Goal: Task Accomplishment & Management: Complete application form

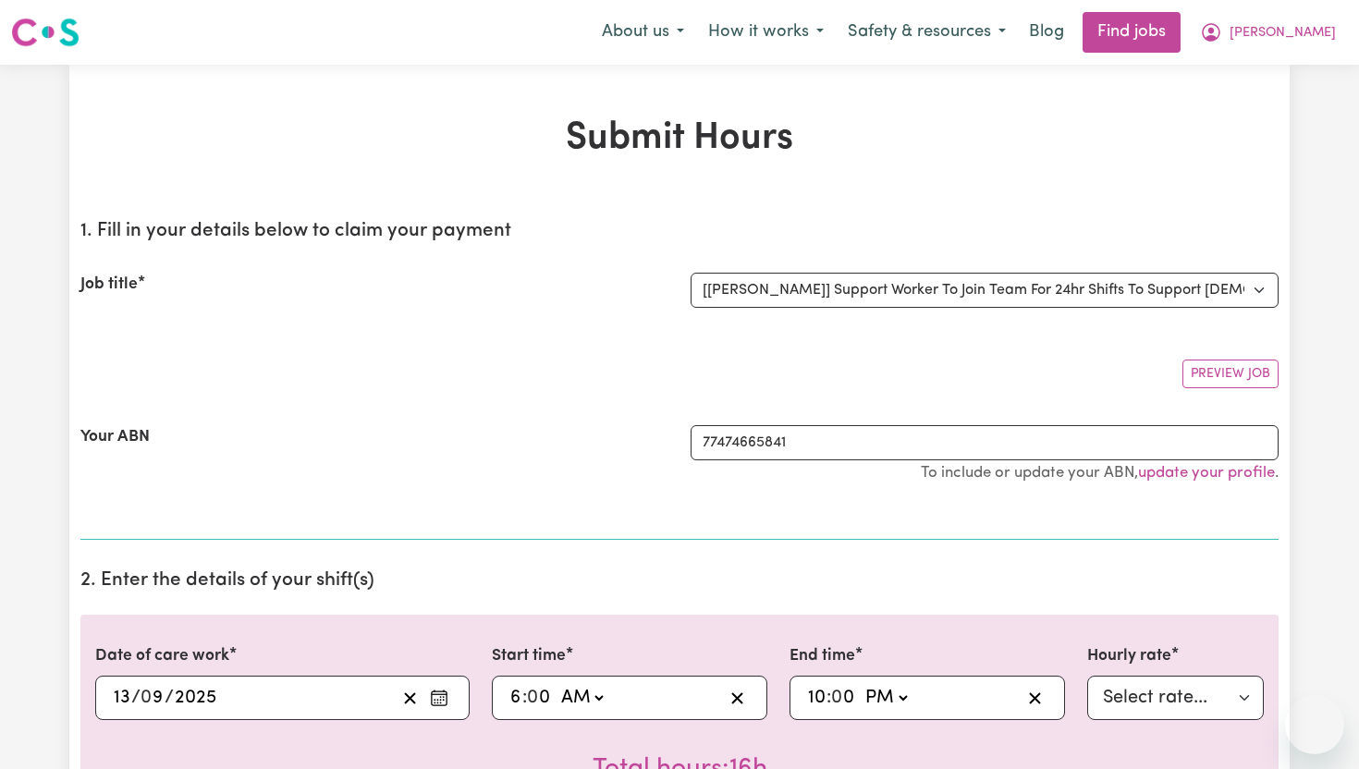
select select "14121"
select select "pm"
select select "91.76-[DATE]"
select select "pm"
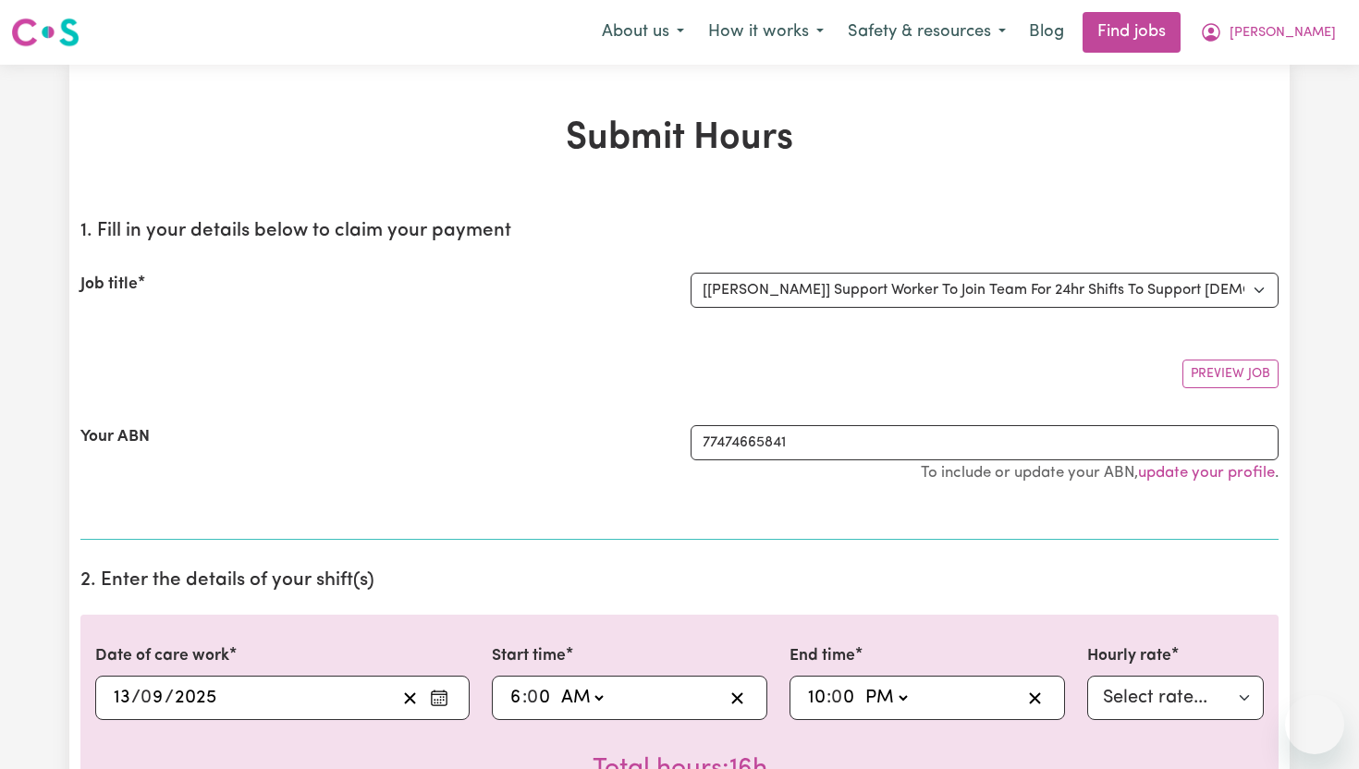
select select "276.32-Overnight"
select select "pm"
select select "118.32-[DATE]"
select select "pm"
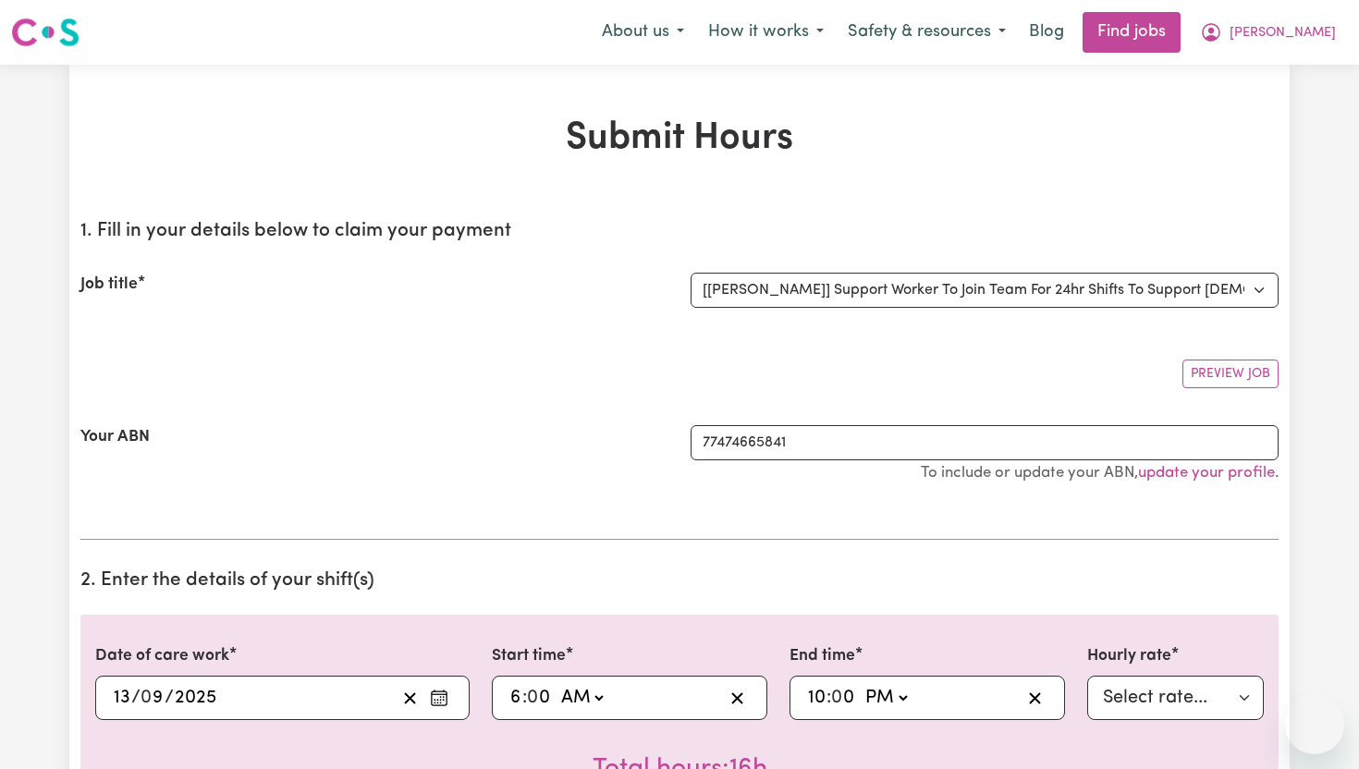
select select "276.32-Overnight"
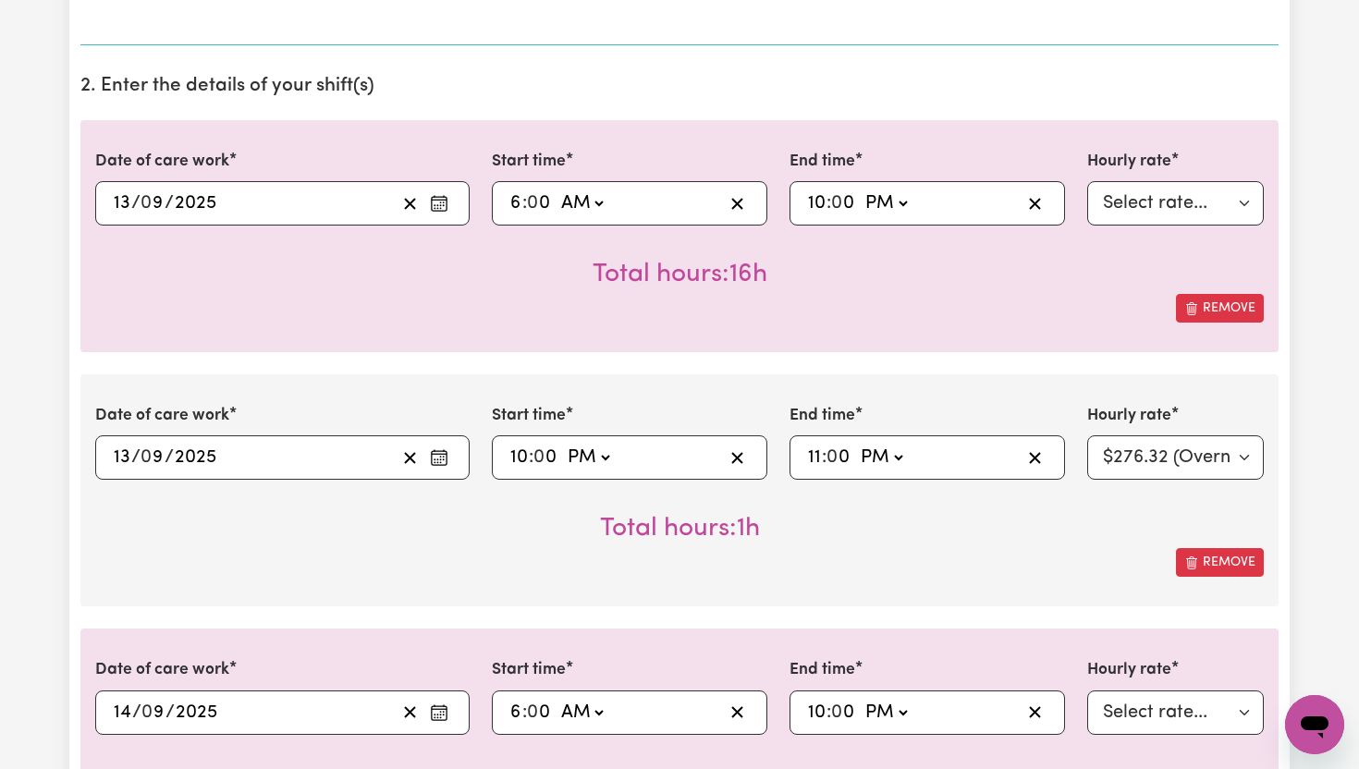
scroll to position [510, 0]
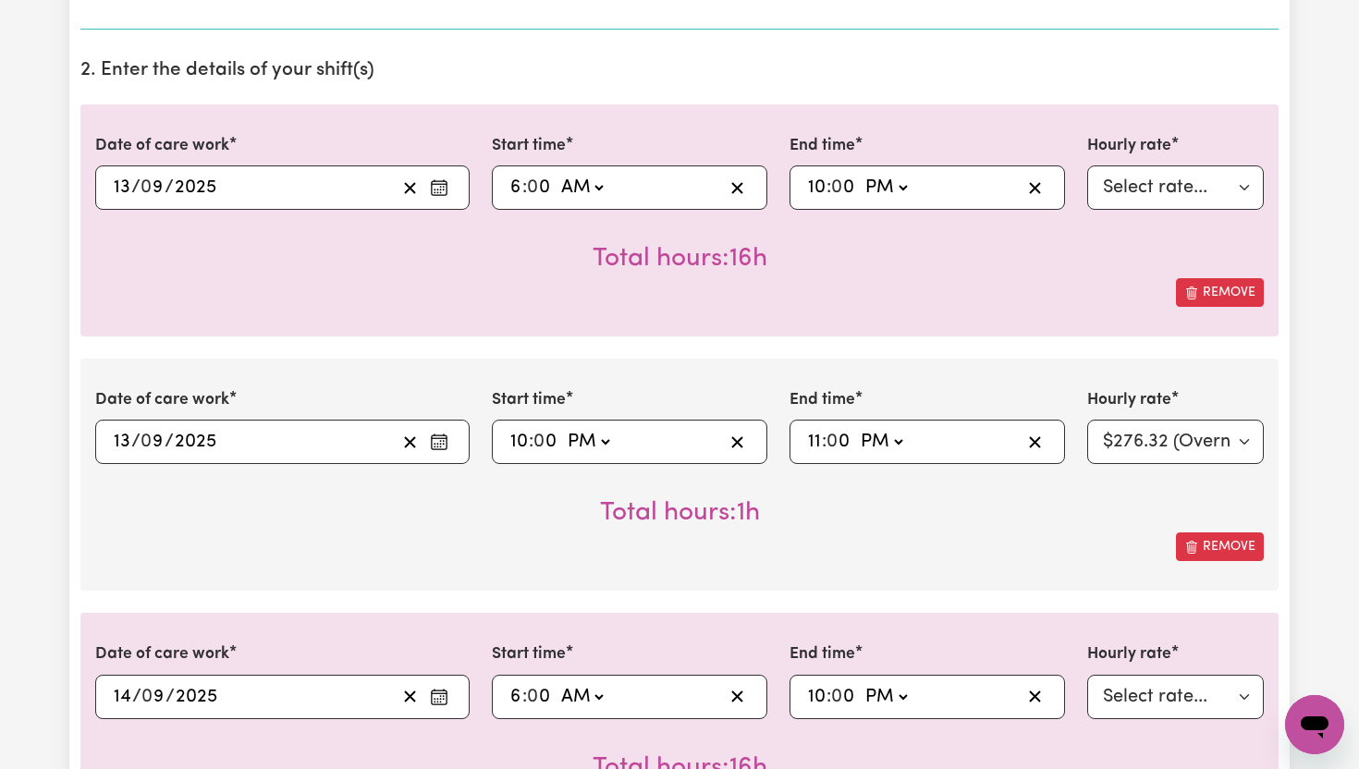
click at [399, 289] on div "Remove" at bounding box center [679, 292] width 1169 height 29
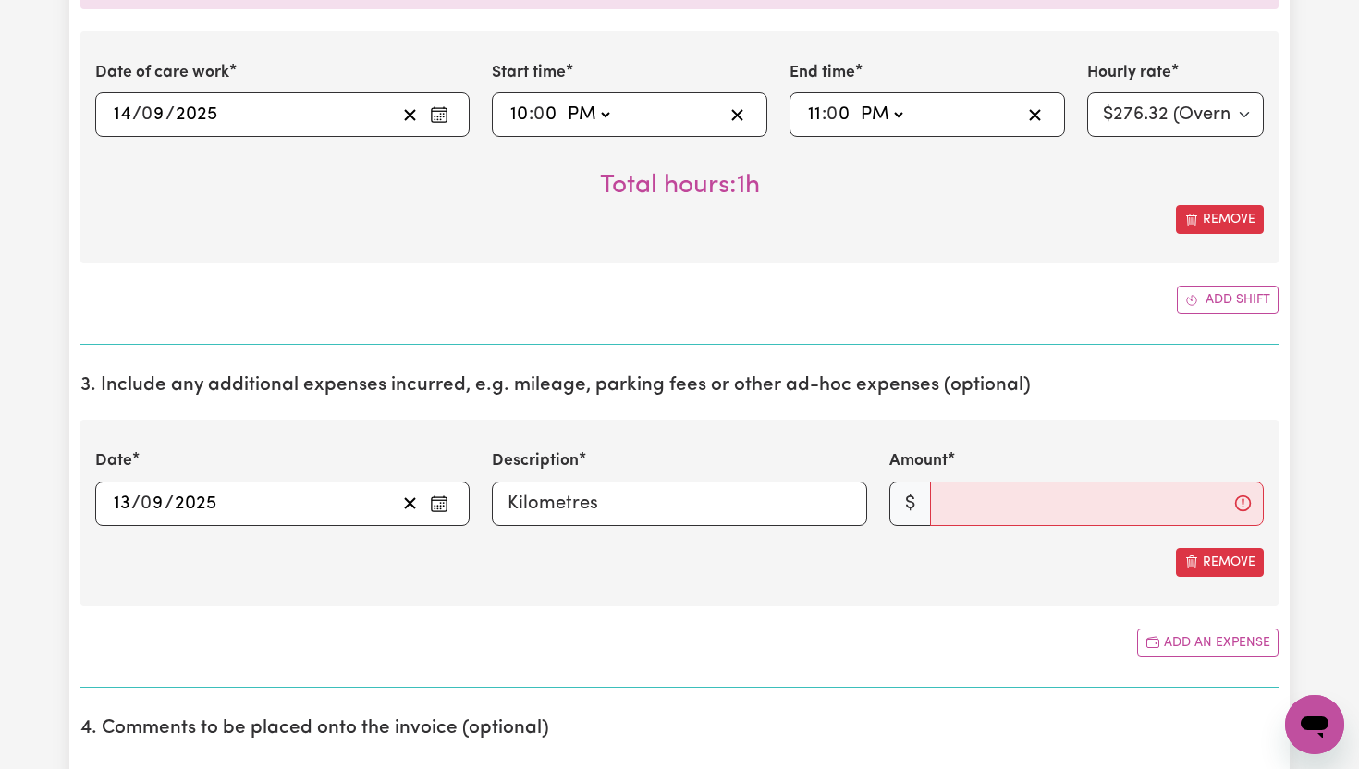
scroll to position [1373, 0]
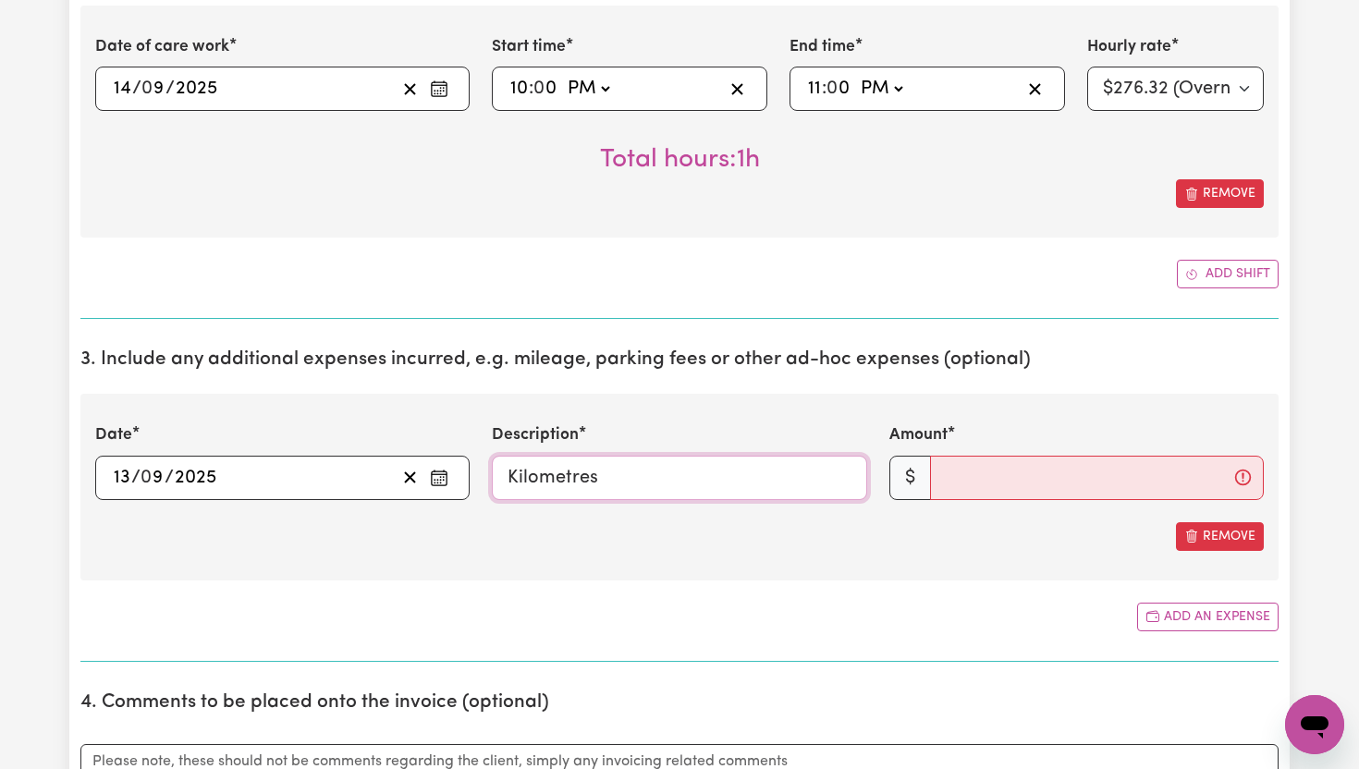
click at [635, 474] on input "Kilometres" at bounding box center [679, 478] width 374 height 44
type input "359 Kilometres"
click at [1049, 484] on input "Amount" at bounding box center [1097, 478] width 334 height 44
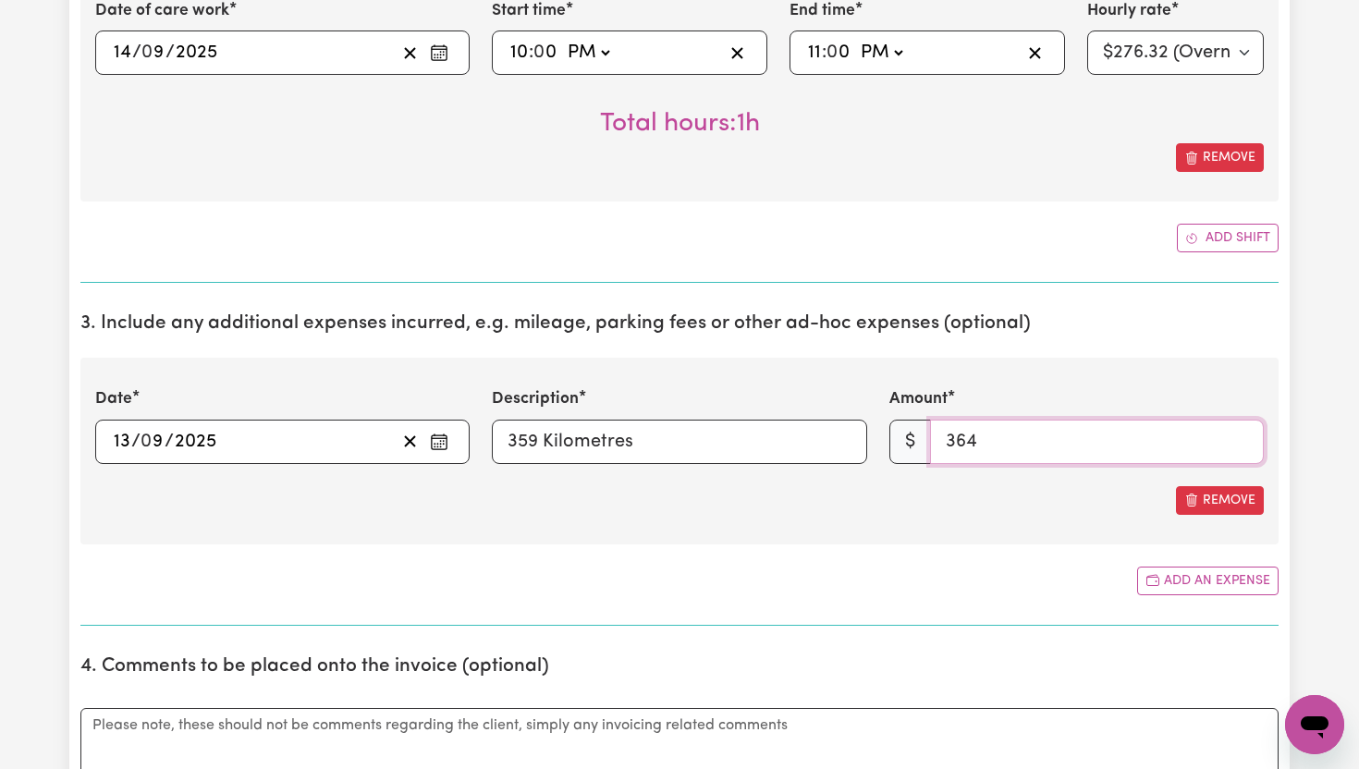
scroll to position [1412, 0]
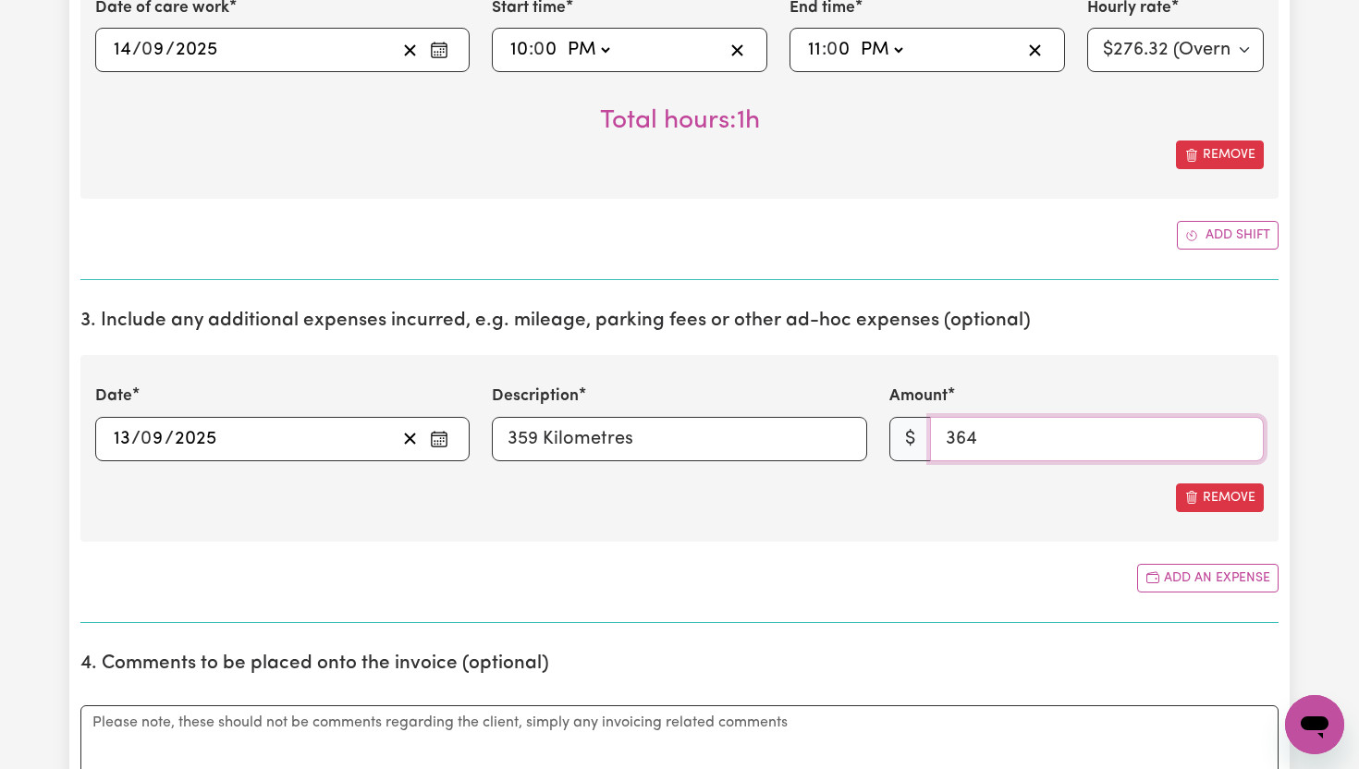
click at [987, 440] on input "364" at bounding box center [1097, 439] width 334 height 44
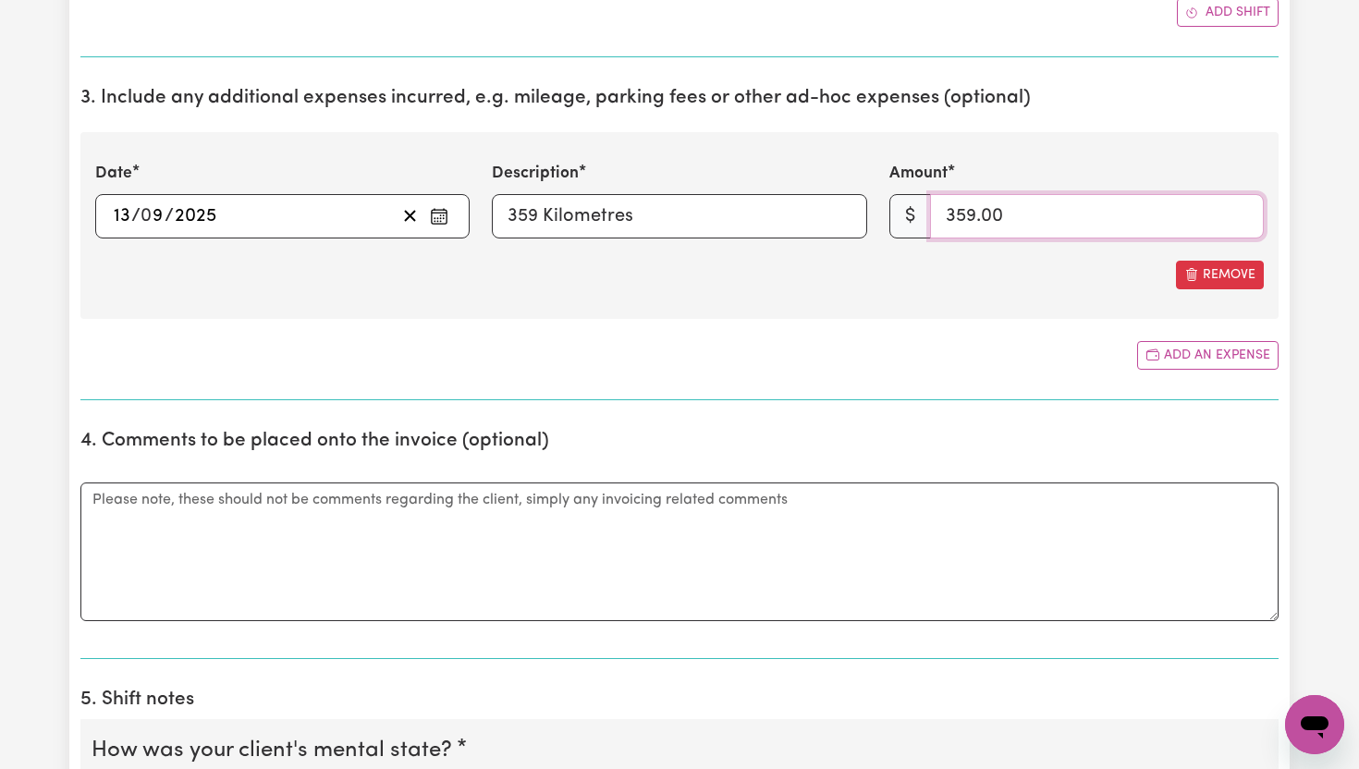
scroll to position [1643, 0]
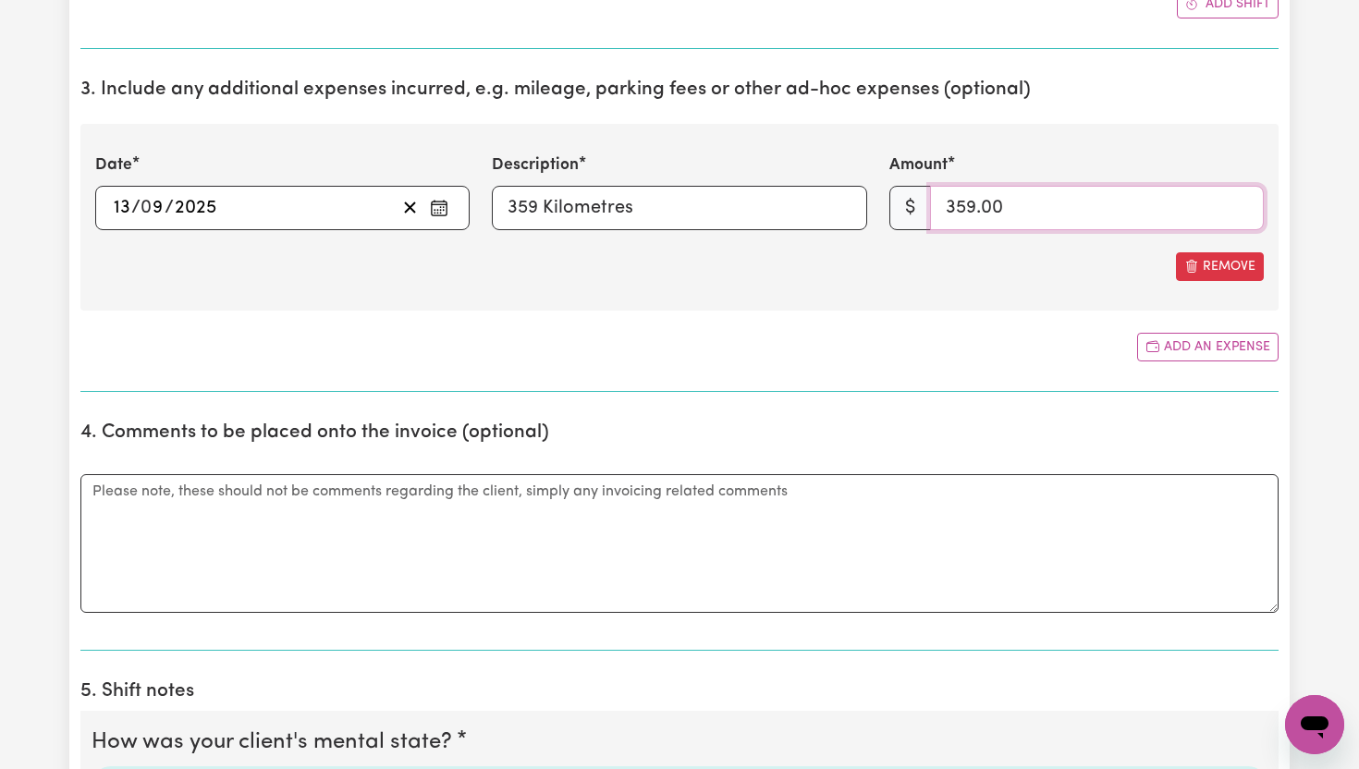
type input "359.00"
click at [847, 581] on textarea "Comments" at bounding box center [679, 543] width 1198 height 139
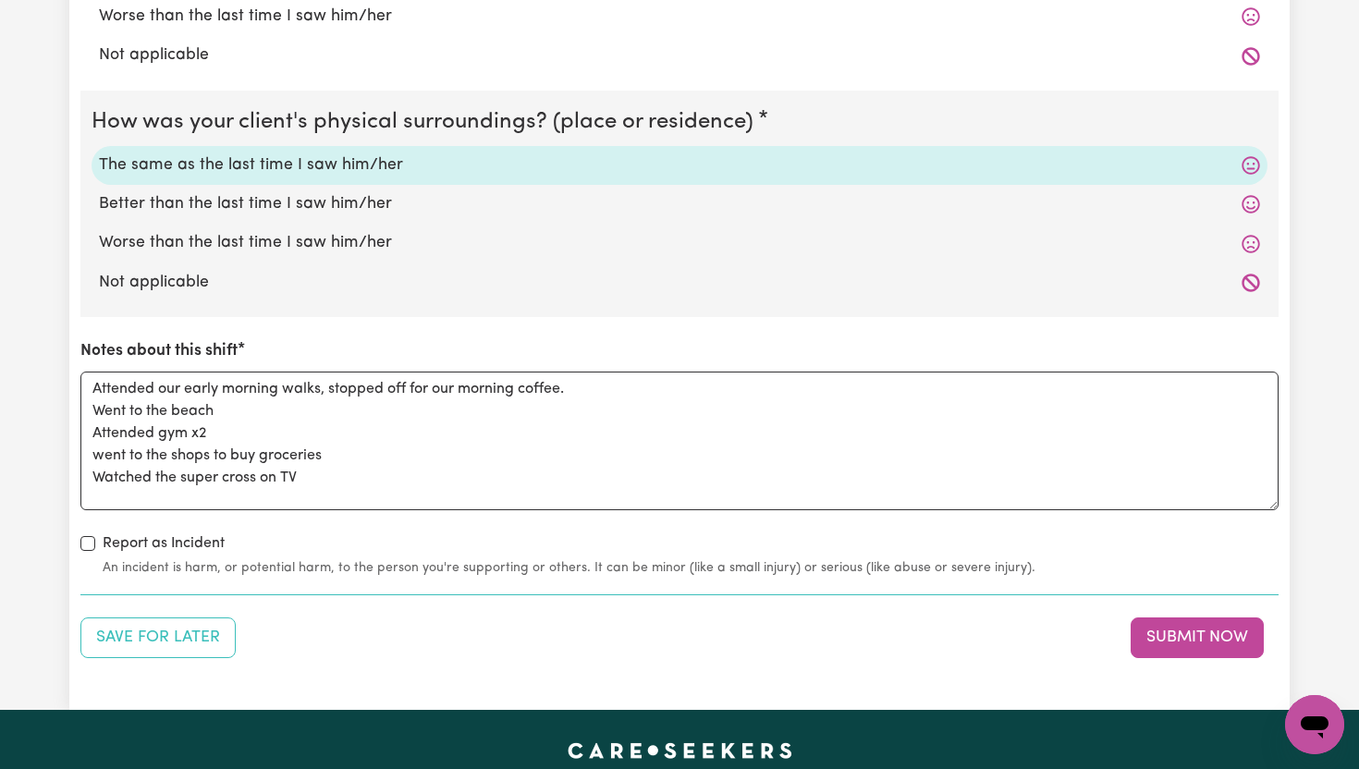
scroll to position [2724, 0]
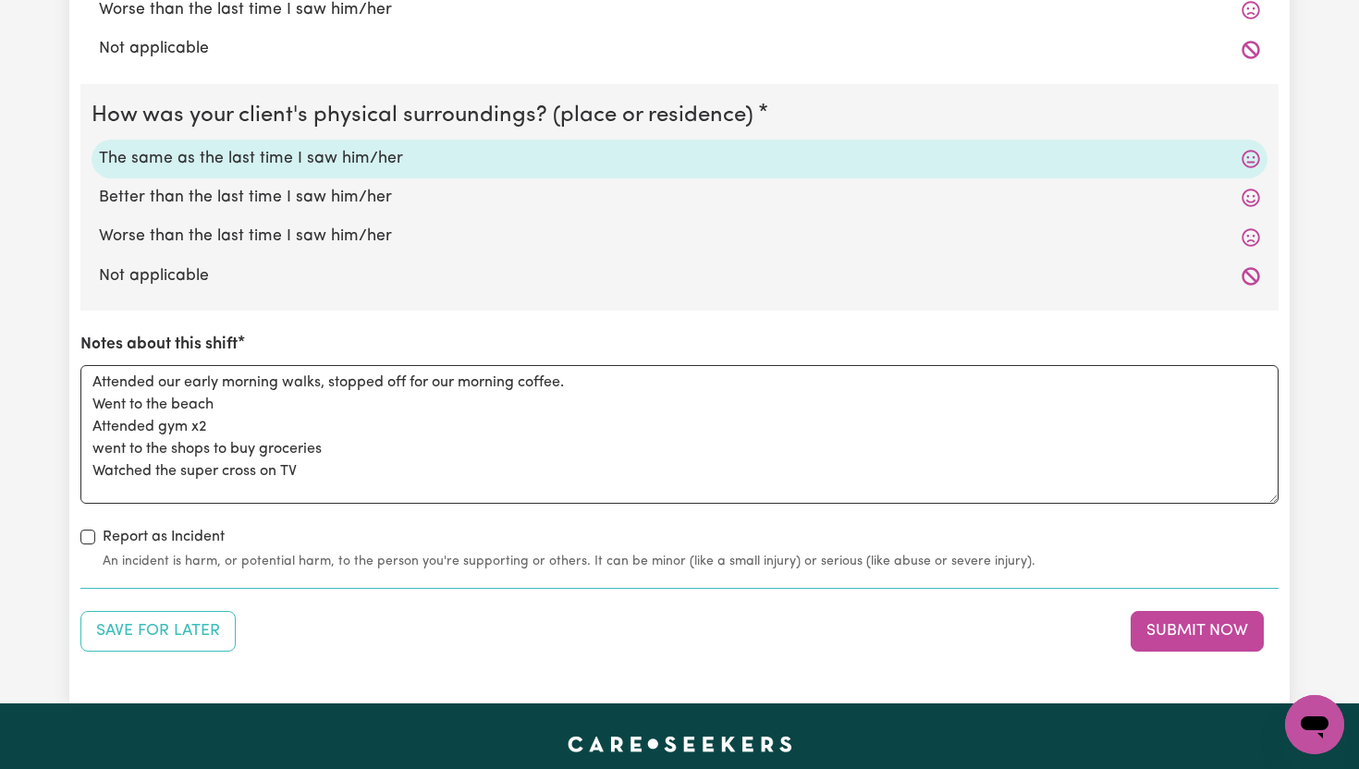
type textarea "359 Kilometres over the 3 days"
click at [335, 473] on textarea "Attended our early morning walks, stopped off for our morning coffee. Went to t…" at bounding box center [679, 434] width 1198 height 139
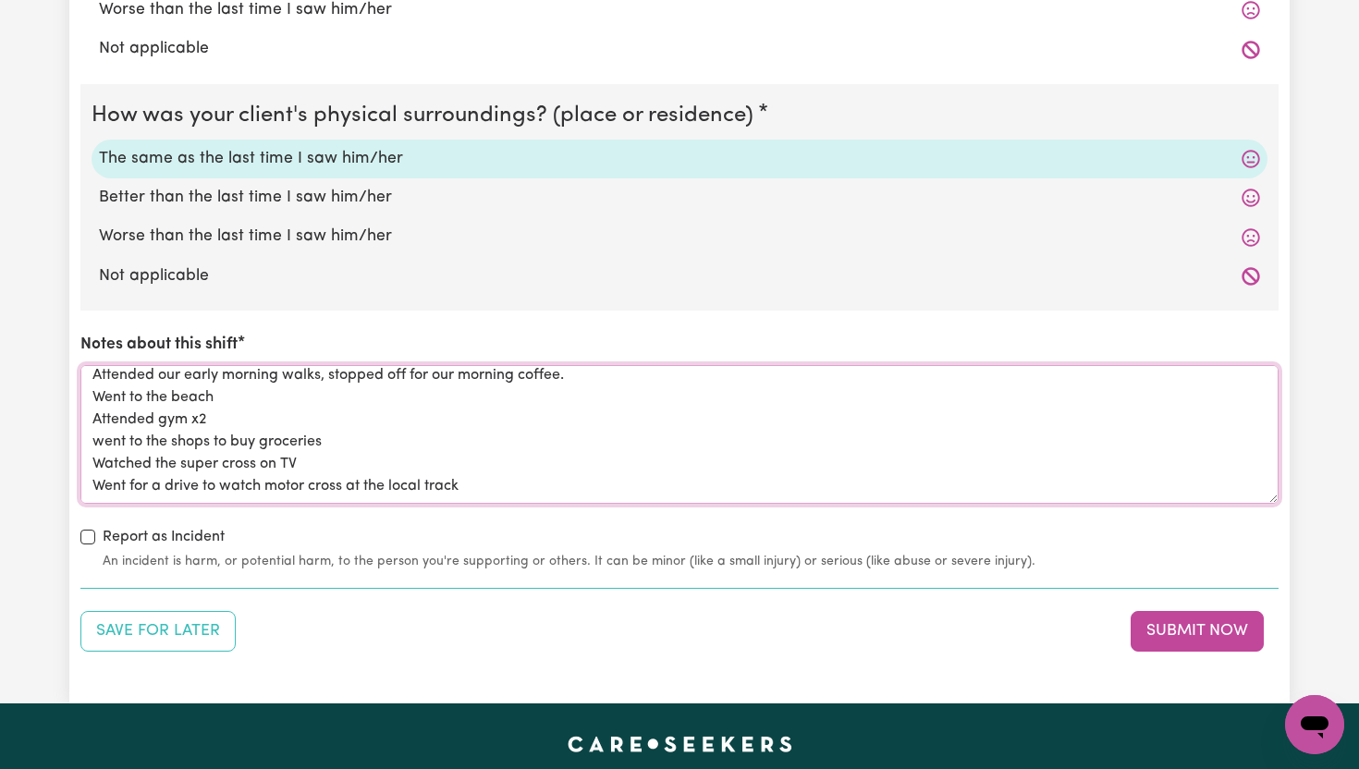
scroll to position [52, 0]
type textarea "Attended our early morning walks, stopped off for our morning coffee. Went to t…"
click at [1203, 638] on button "Submit Now" at bounding box center [1197, 631] width 133 height 41
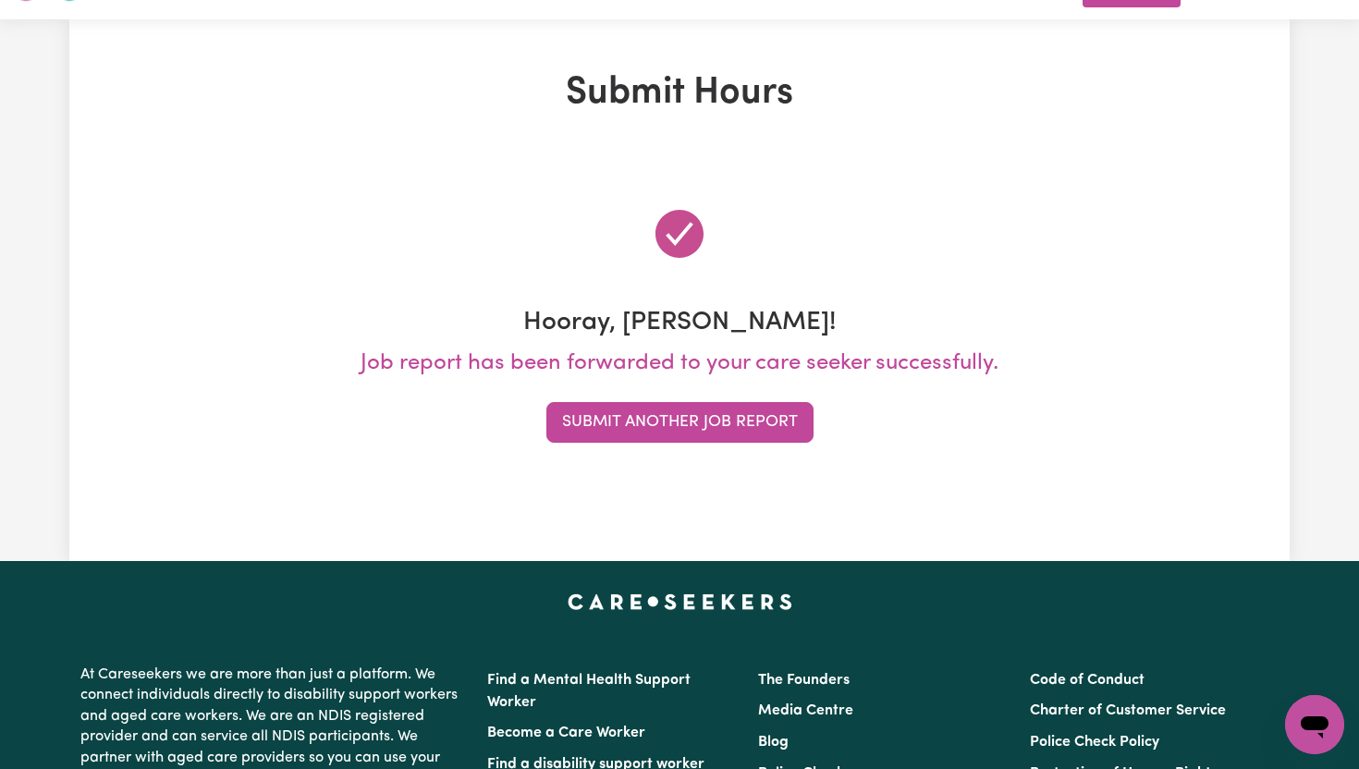
scroll to position [0, 0]
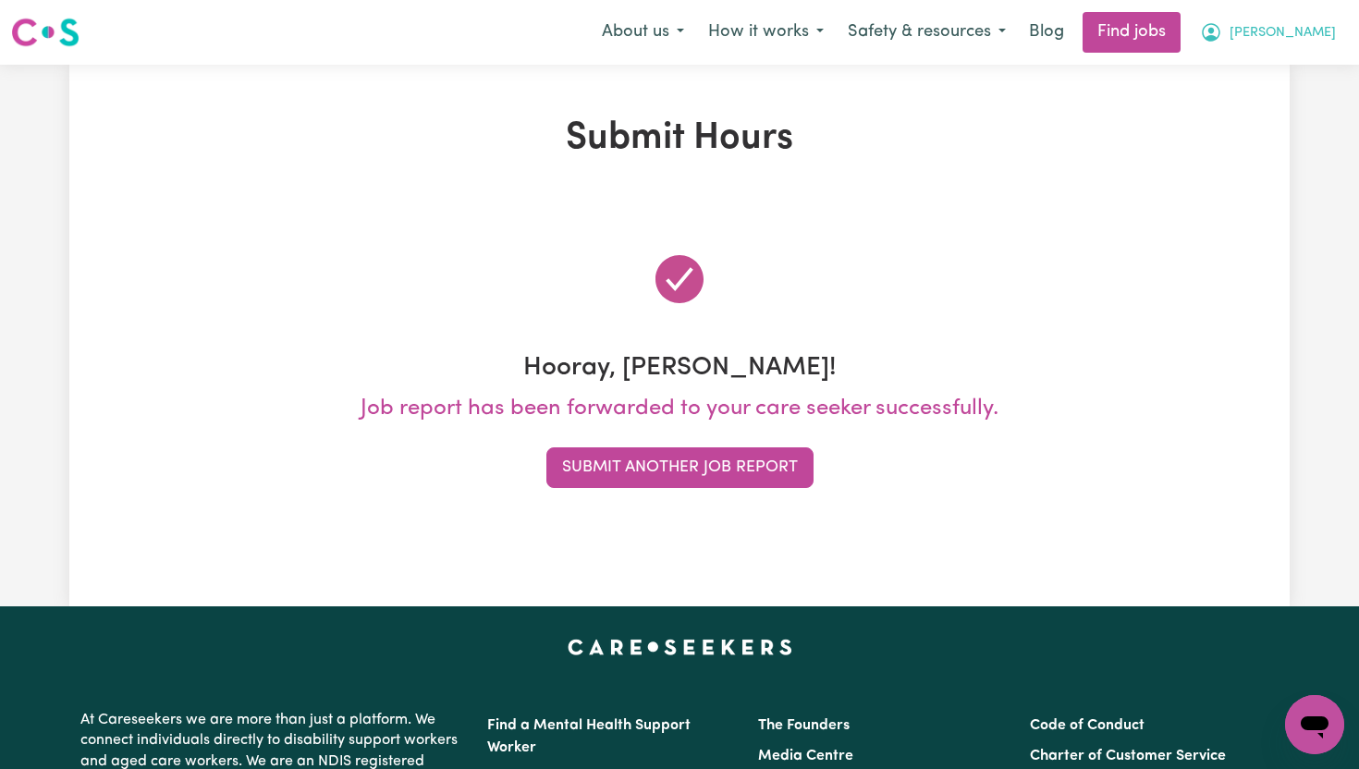
click at [1308, 43] on button "[PERSON_NAME]" at bounding box center [1268, 32] width 160 height 39
click at [1295, 103] on link "My Dashboard" at bounding box center [1274, 106] width 146 height 35
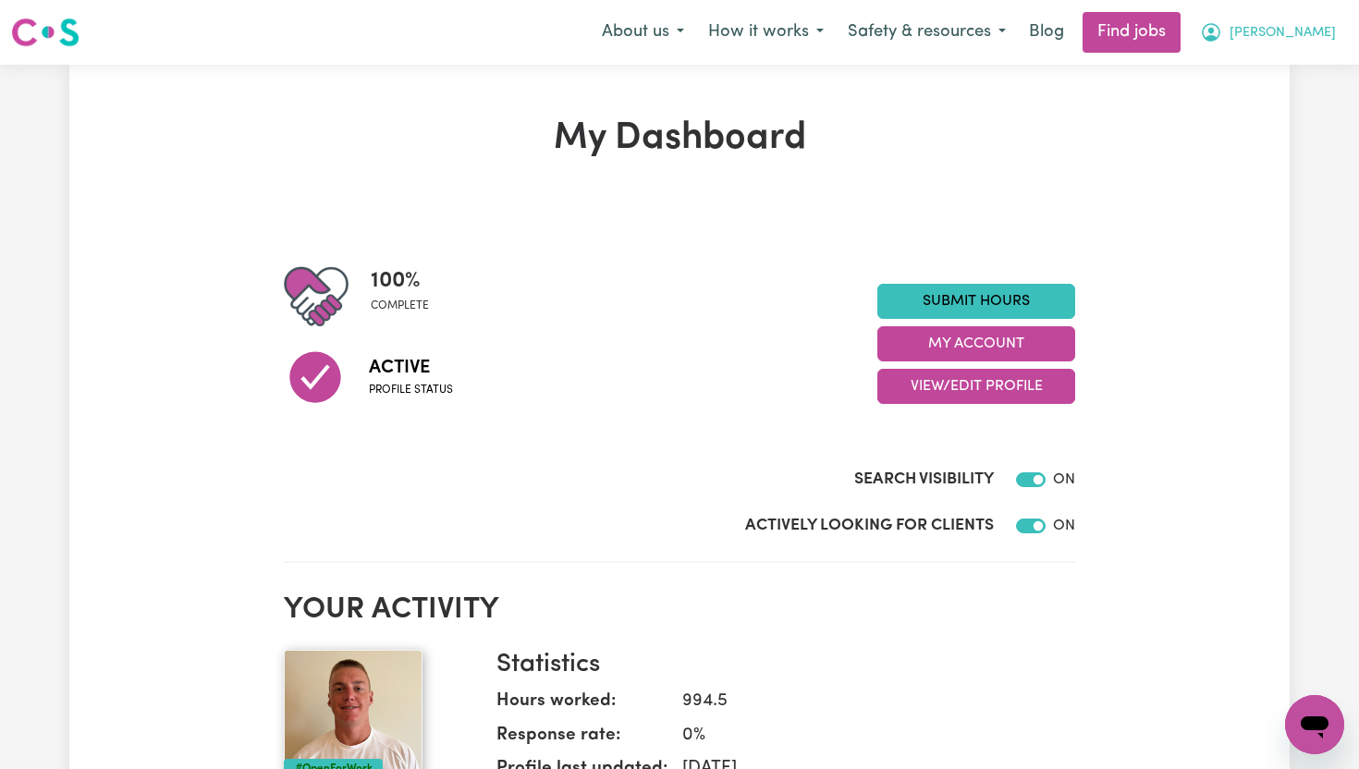
click at [1310, 30] on span "[PERSON_NAME]" at bounding box center [1283, 33] width 106 height 20
click at [1270, 75] on link "My Account" at bounding box center [1274, 72] width 146 height 35
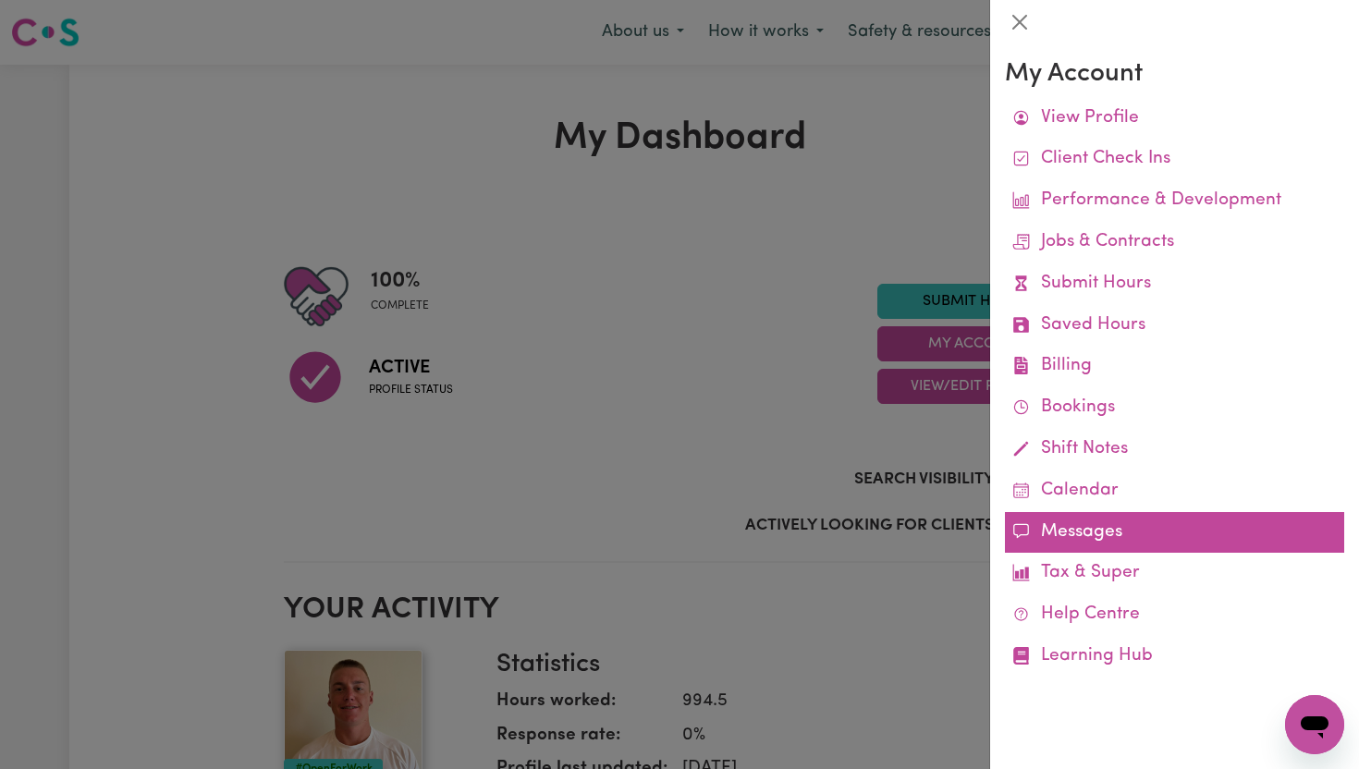
click at [1106, 533] on link "Messages" at bounding box center [1174, 533] width 339 height 42
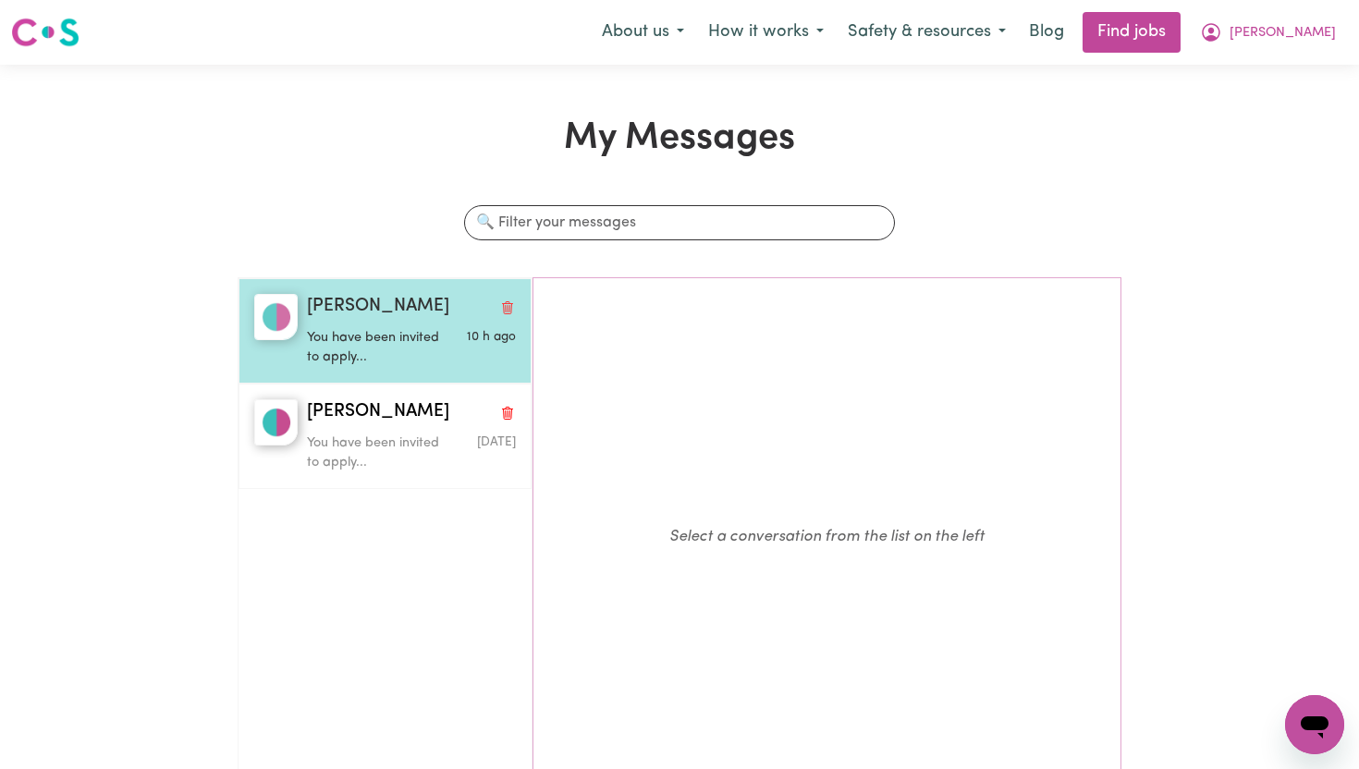
click at [421, 366] on p "You have been invited to apply..." at bounding box center [377, 348] width 140 height 40
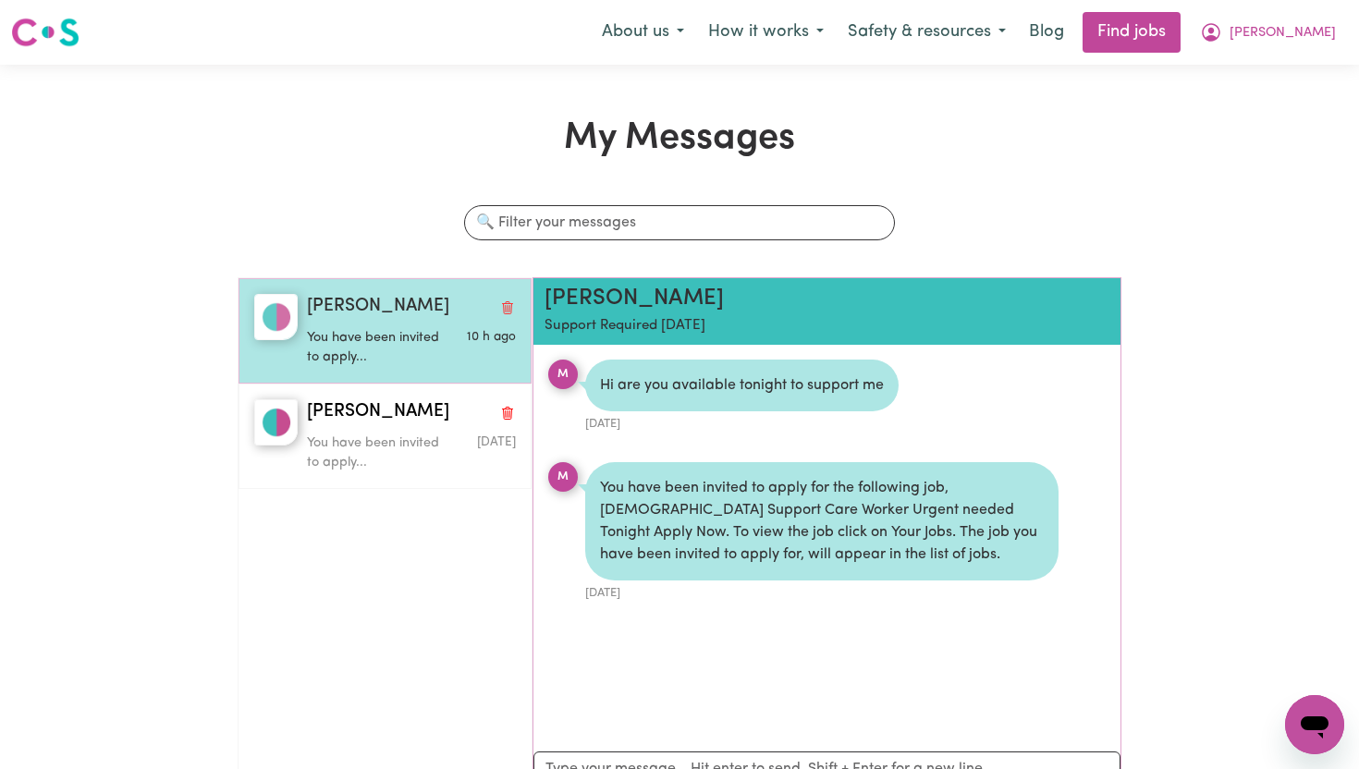
scroll to position [11, 0]
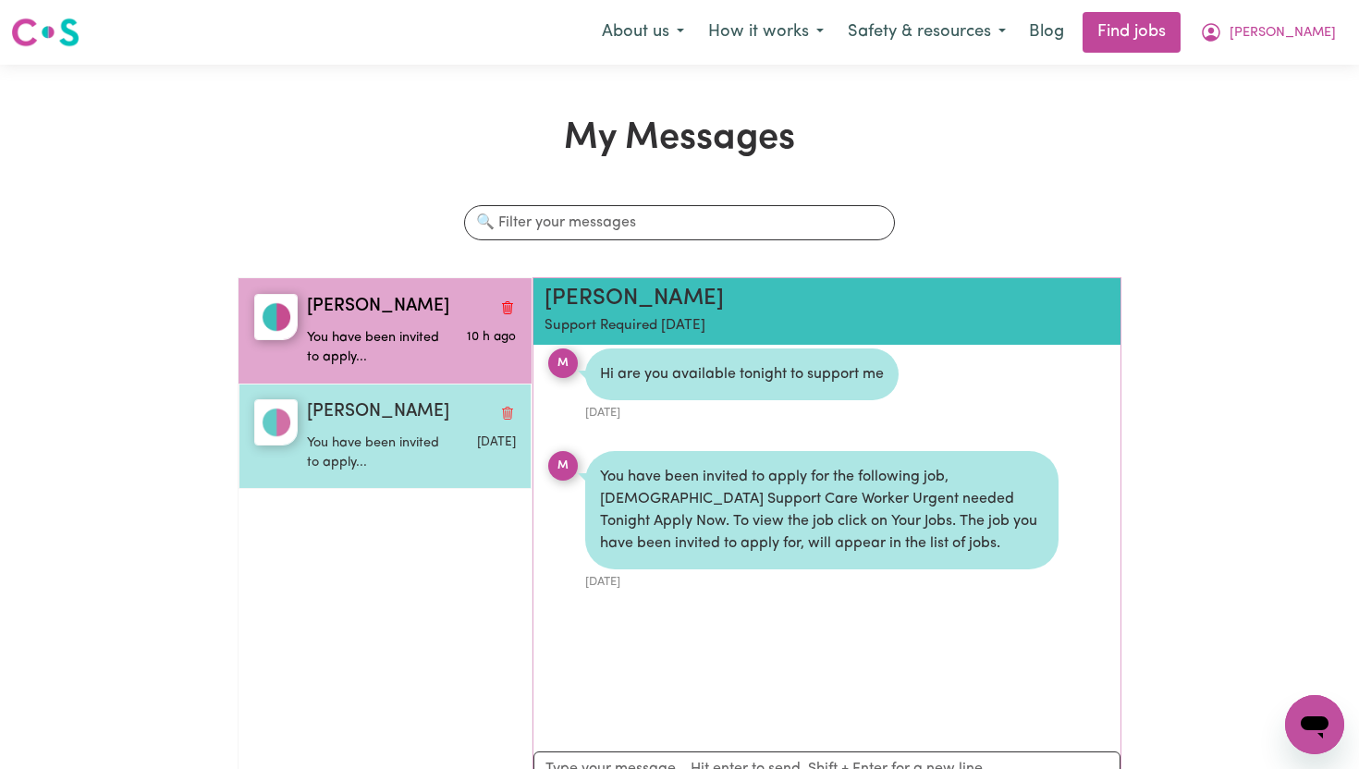
click at [407, 411] on div "[PERSON_NAME]" at bounding box center [411, 412] width 209 height 27
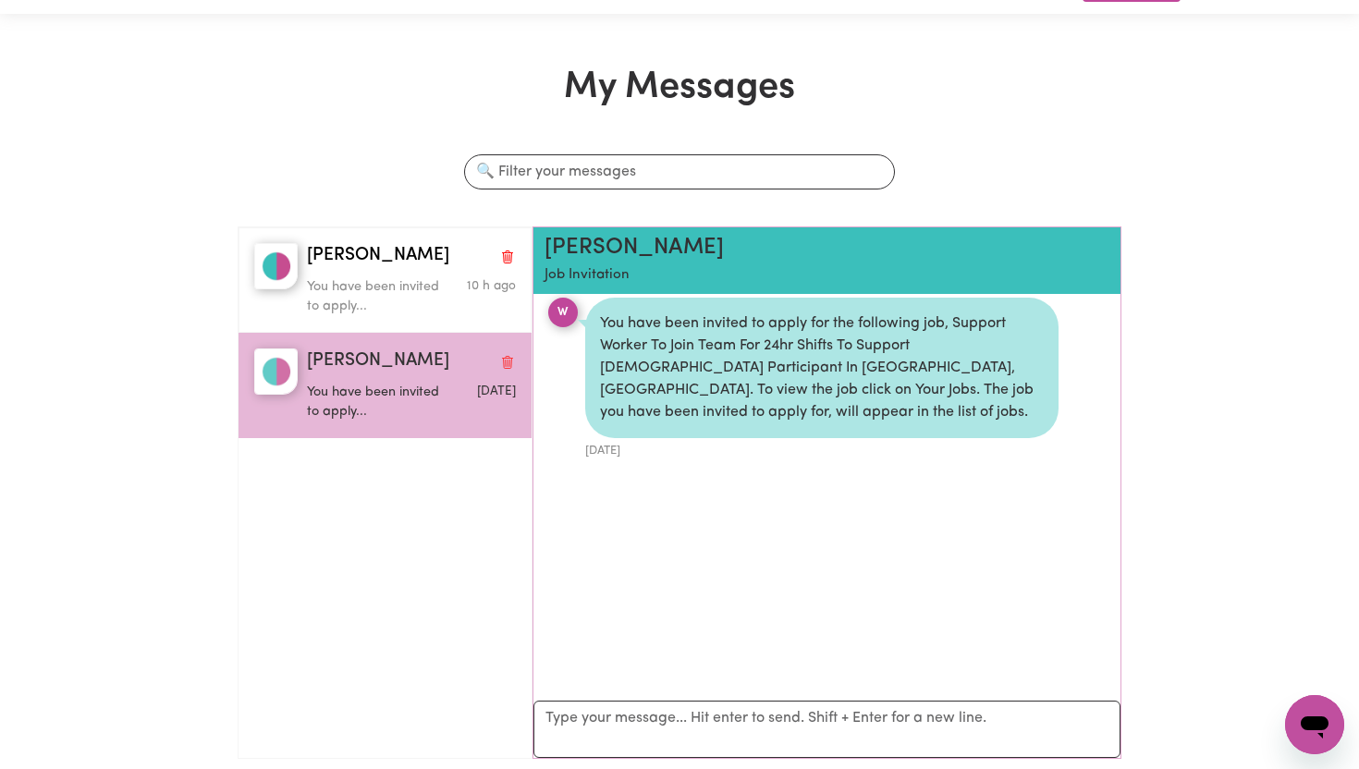
scroll to position [53, 0]
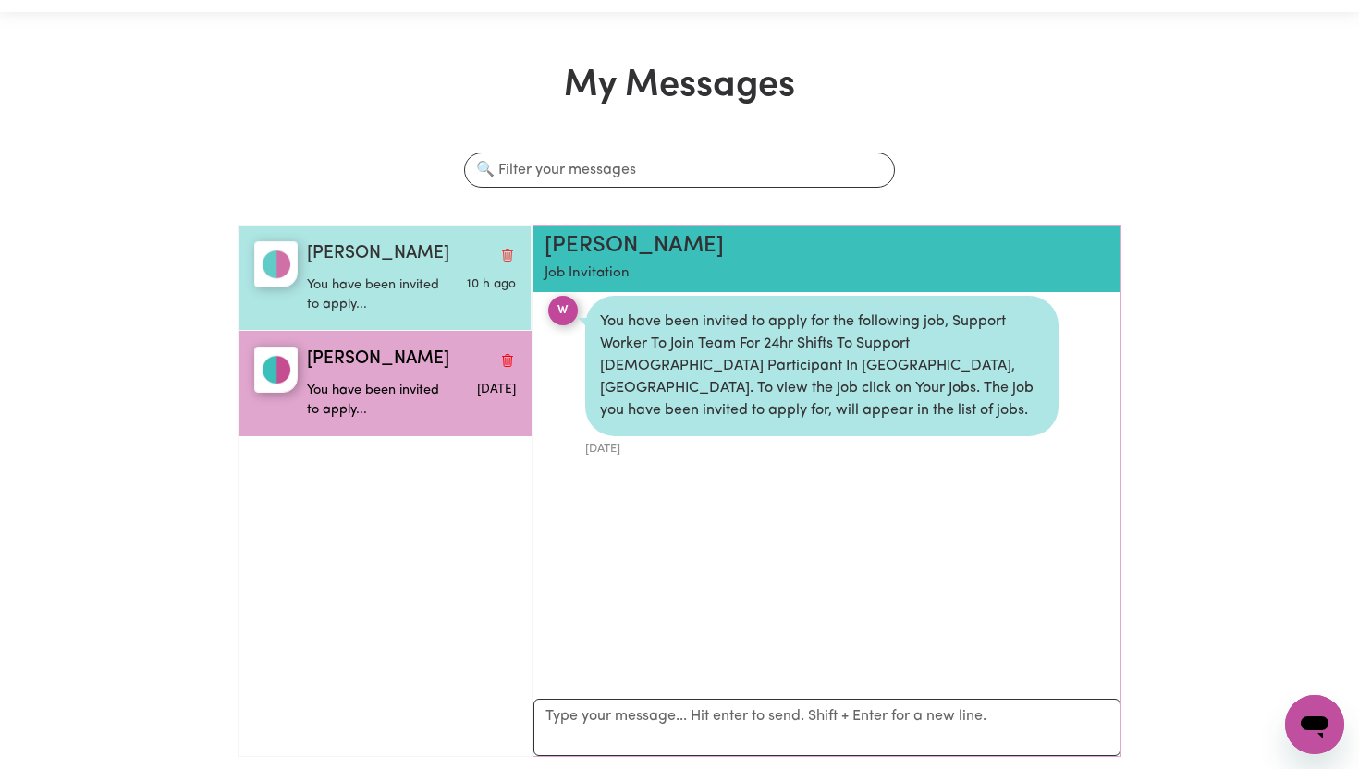
click at [411, 300] on p "You have been invited to apply..." at bounding box center [377, 296] width 140 height 40
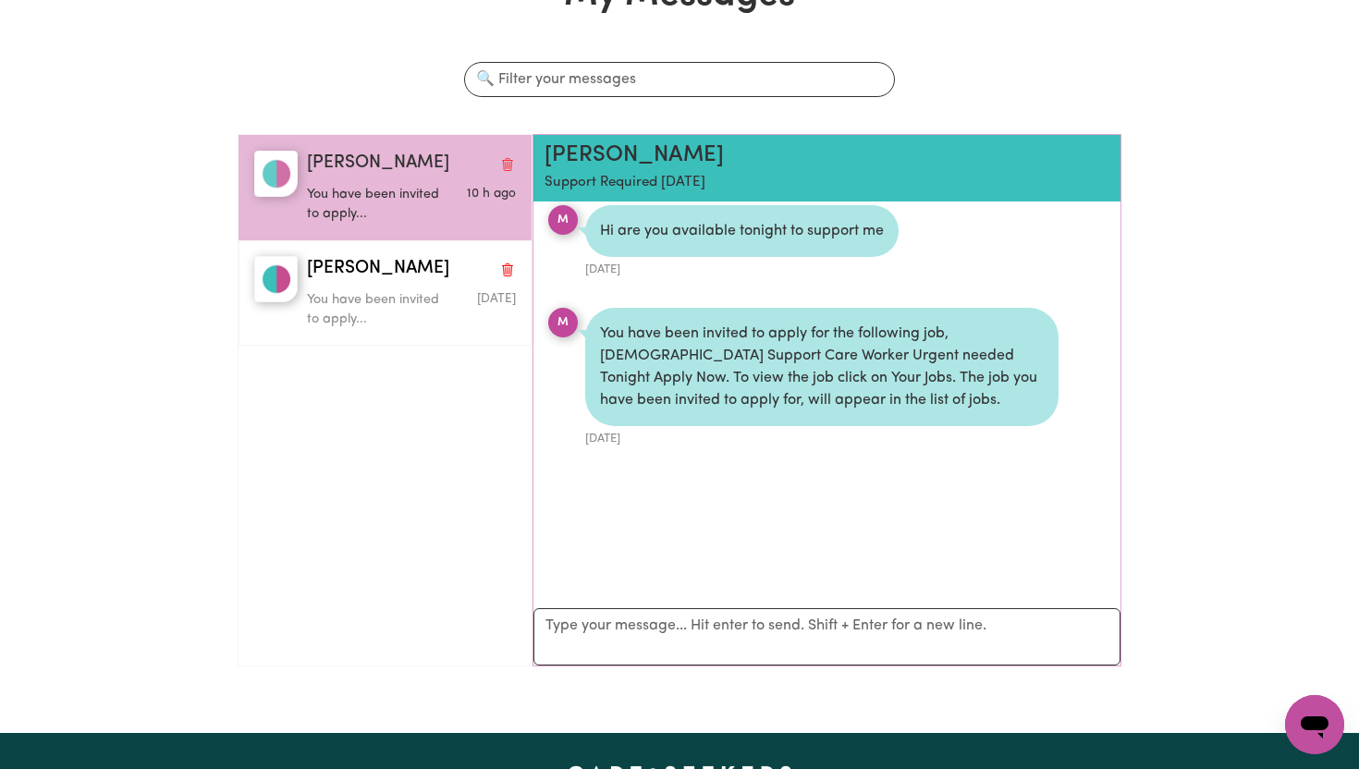
scroll to position [150, 0]
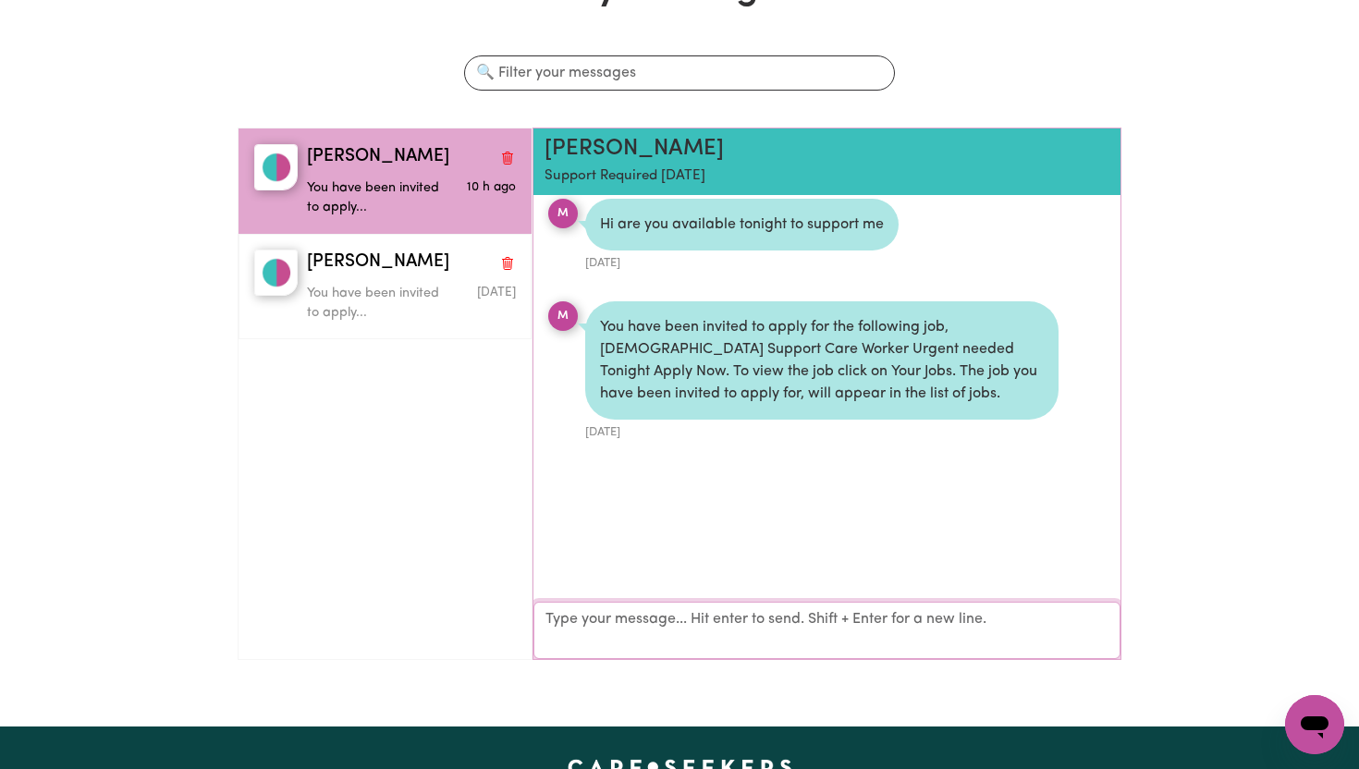
click at [588, 636] on textarea "Your reply" at bounding box center [827, 630] width 587 height 57
type textarea "Hi [PERSON_NAME],"
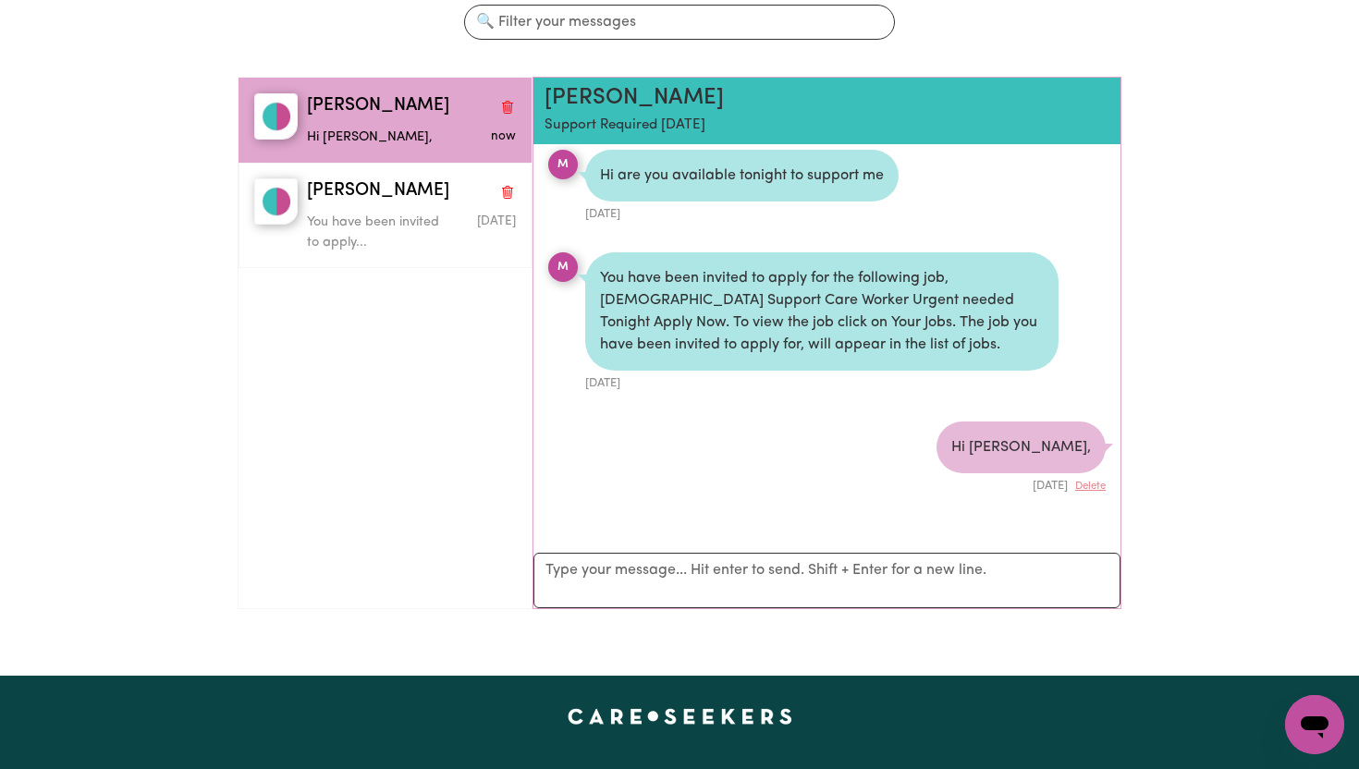
scroll to position [255, 0]
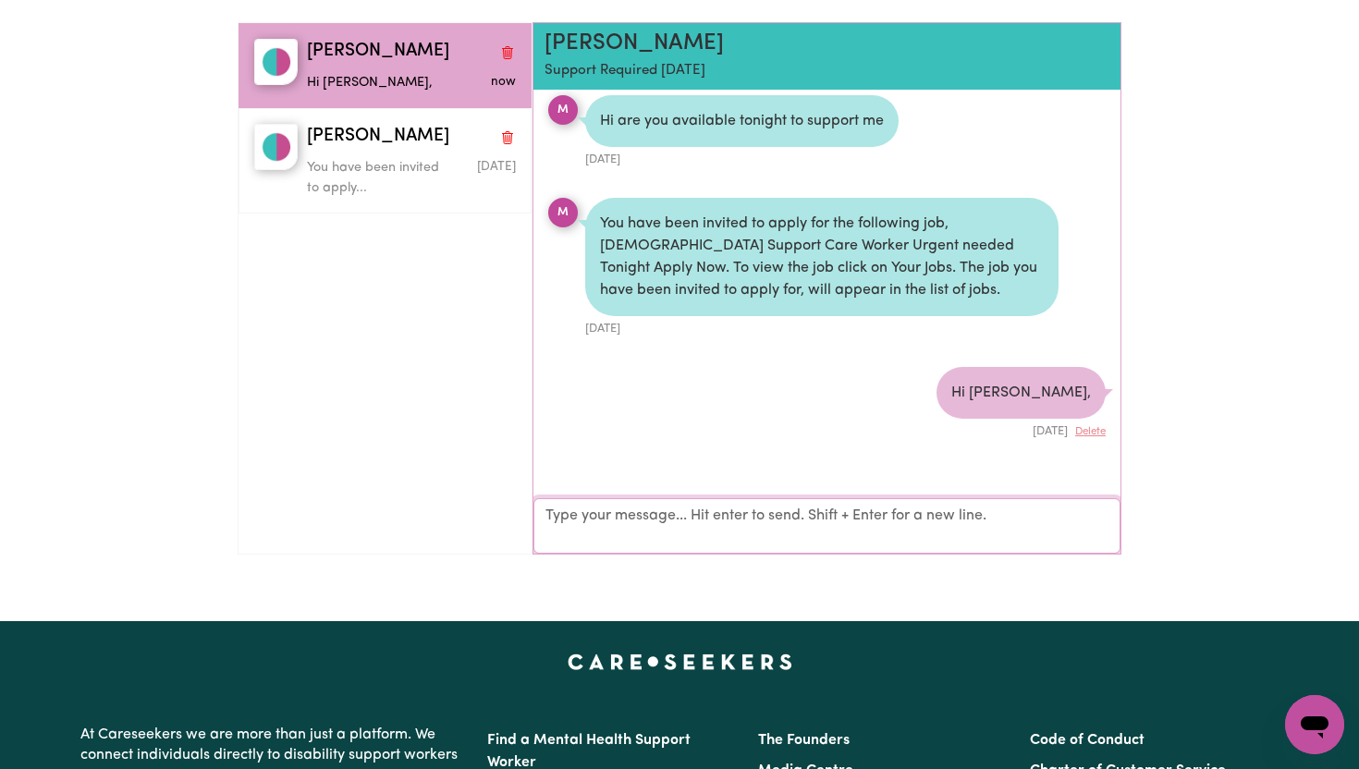
click at [783, 521] on textarea "Your reply" at bounding box center [827, 525] width 587 height 55
type textarea "H"
type textarea "Sorry for the late response. I was currently at work doing a sleepover."
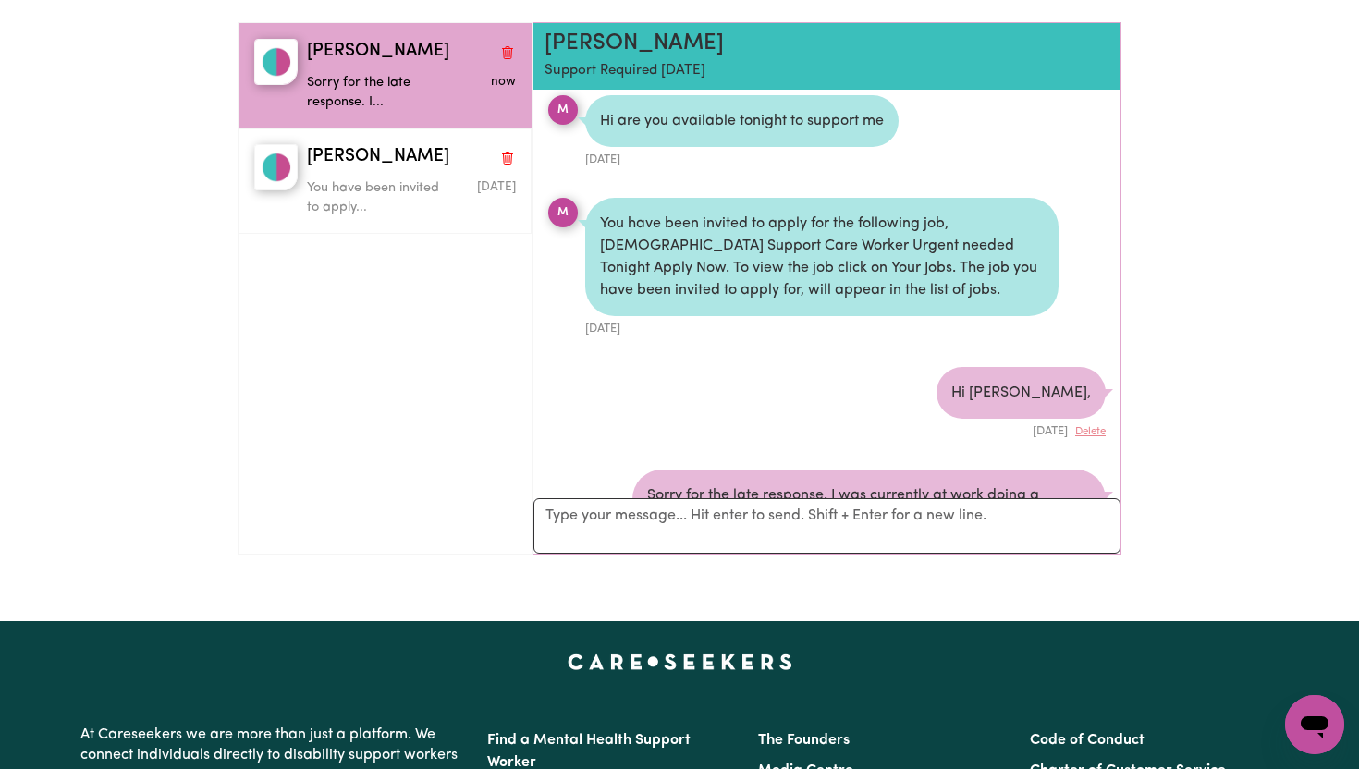
scroll to position [105, 0]
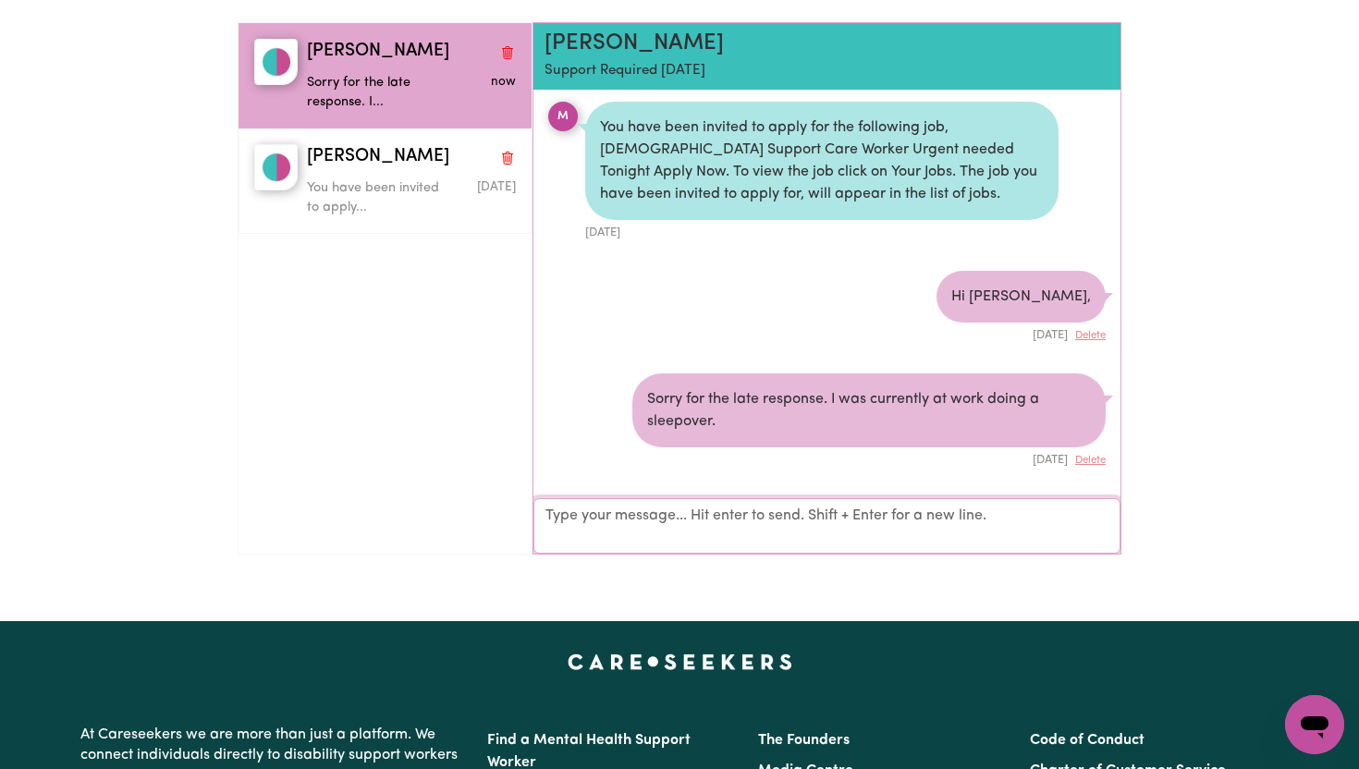
click at [546, 518] on textarea "Your reply" at bounding box center [827, 525] width 587 height 55
type textarea "I"
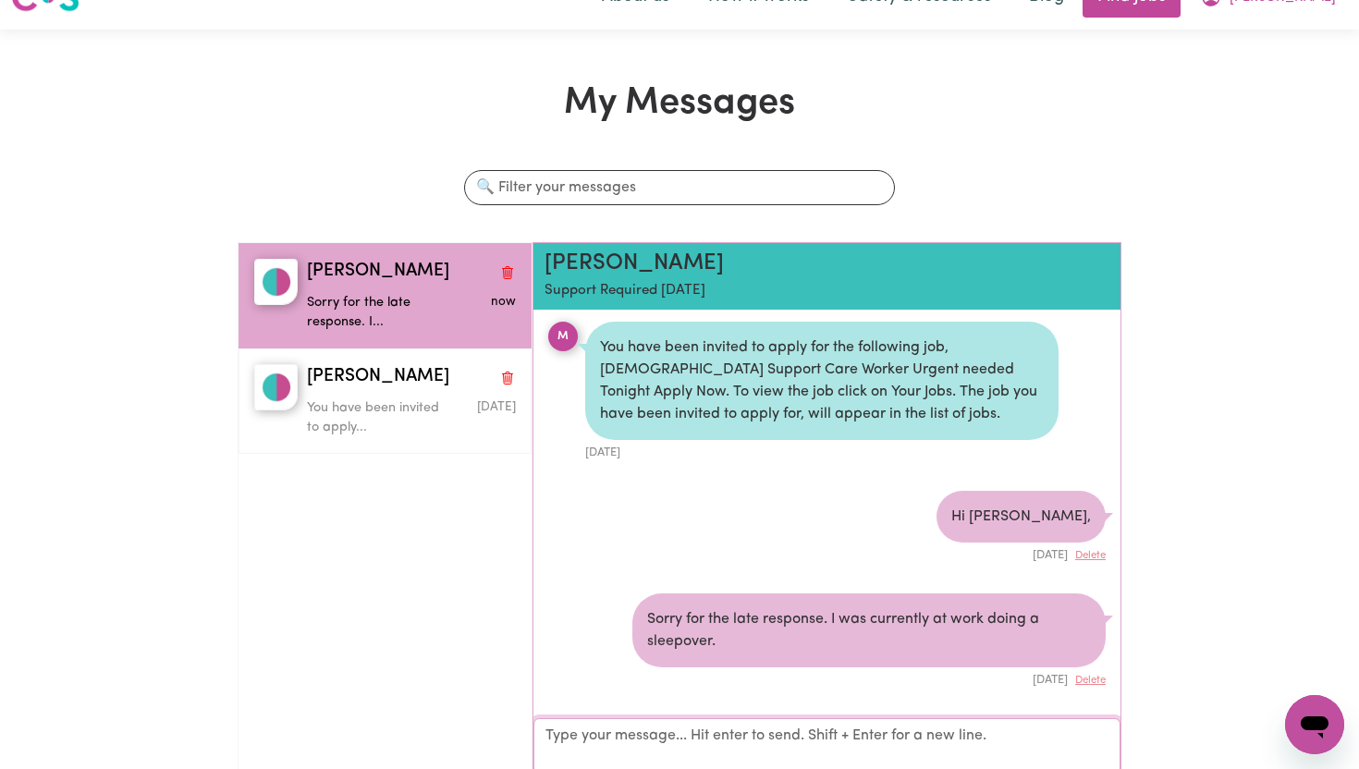
scroll to position [0, 0]
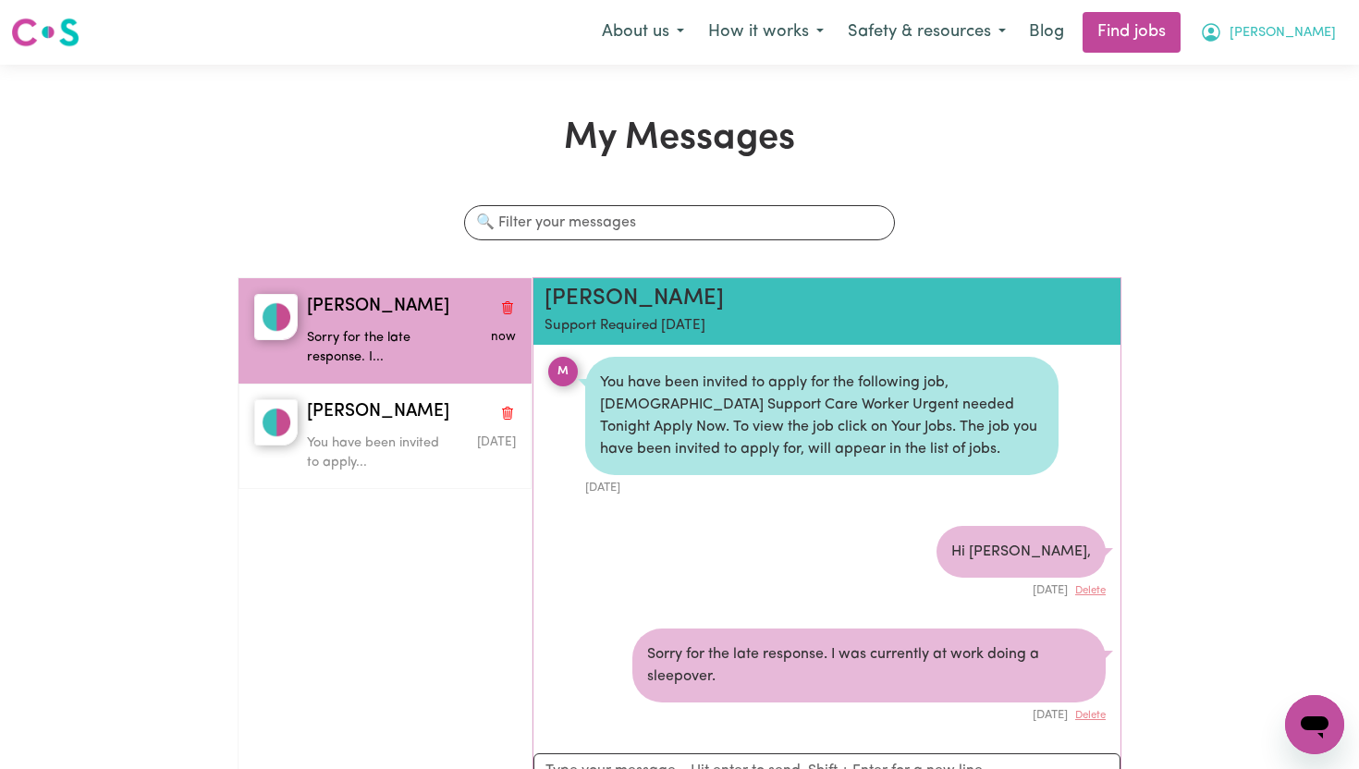
click at [1302, 45] on button "[PERSON_NAME]" at bounding box center [1268, 32] width 160 height 39
click at [1279, 104] on link "My Dashboard" at bounding box center [1274, 106] width 146 height 35
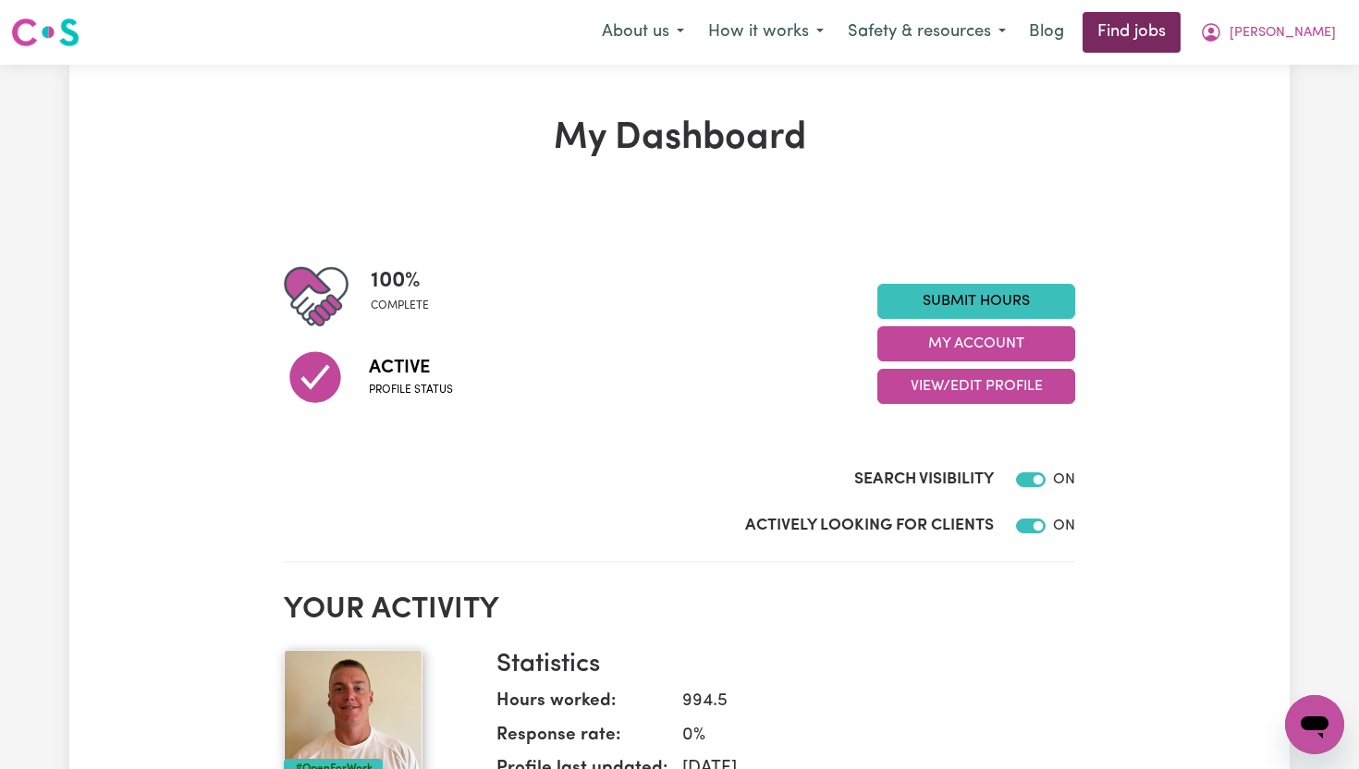
click at [1181, 32] on link "Find jobs" at bounding box center [1132, 32] width 98 height 41
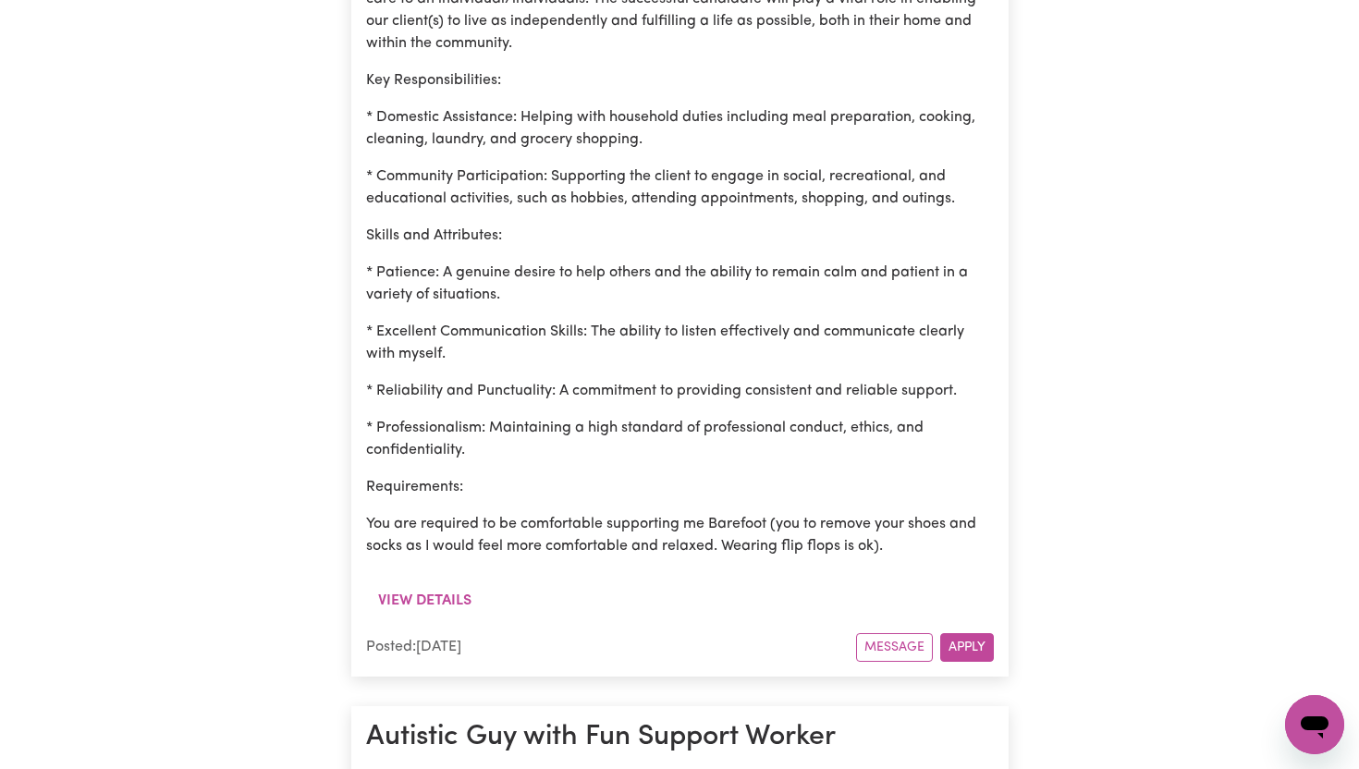
scroll to position [1353, 0]
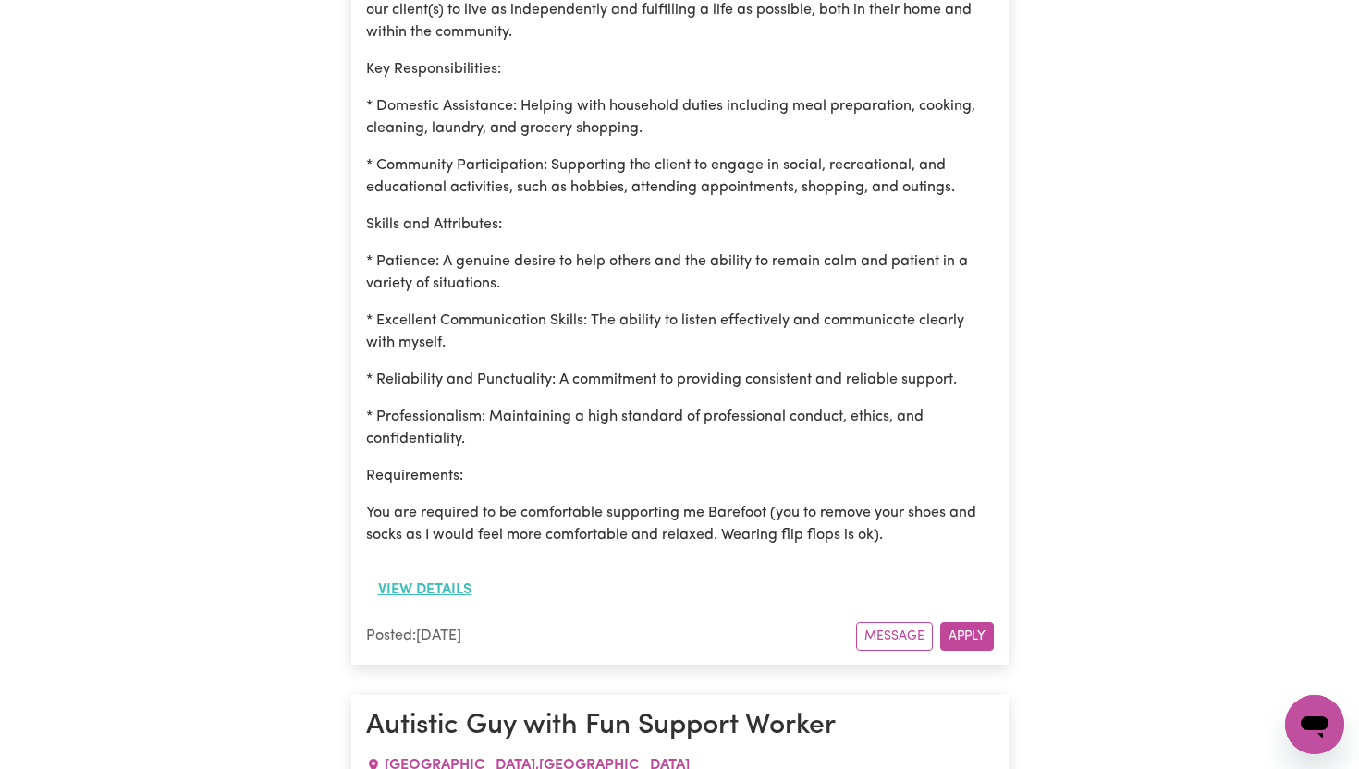
click at [441, 581] on button "View details" at bounding box center [424, 589] width 117 height 35
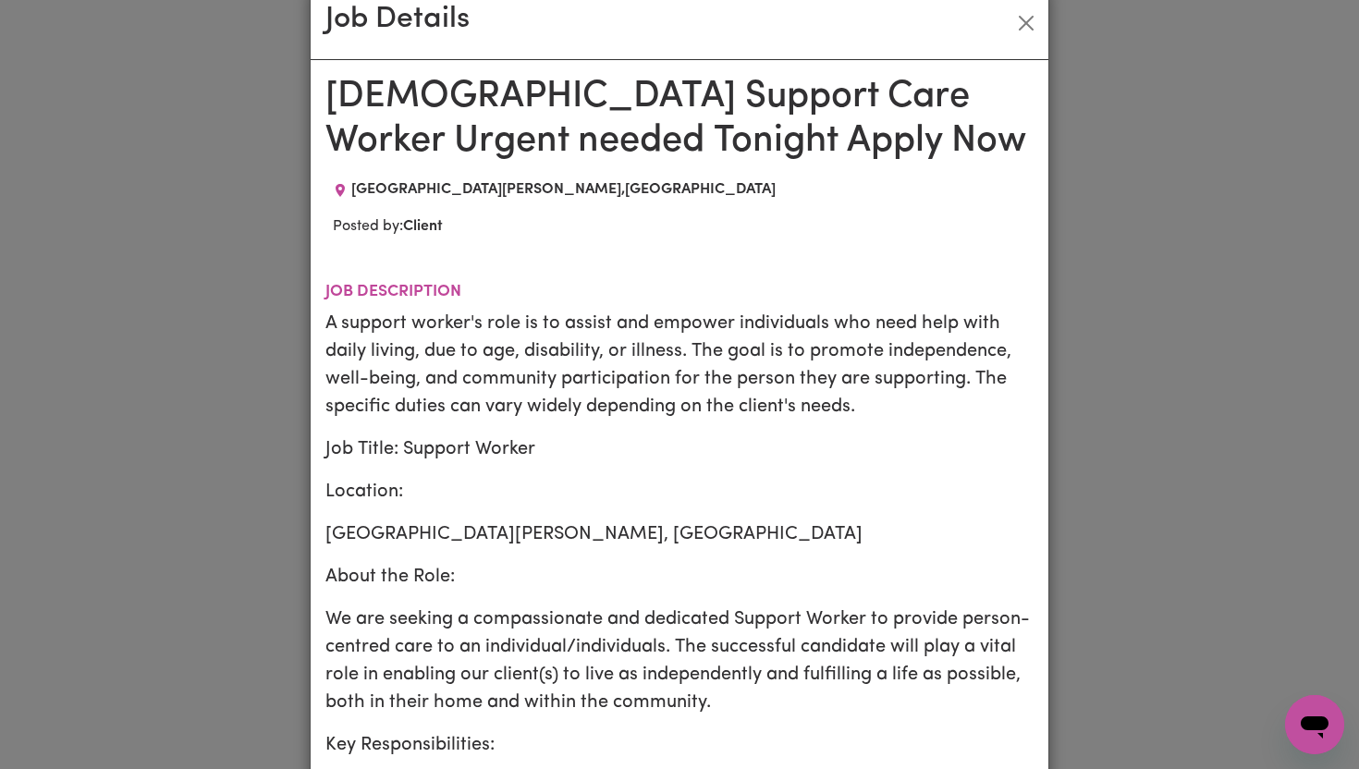
scroll to position [0, 0]
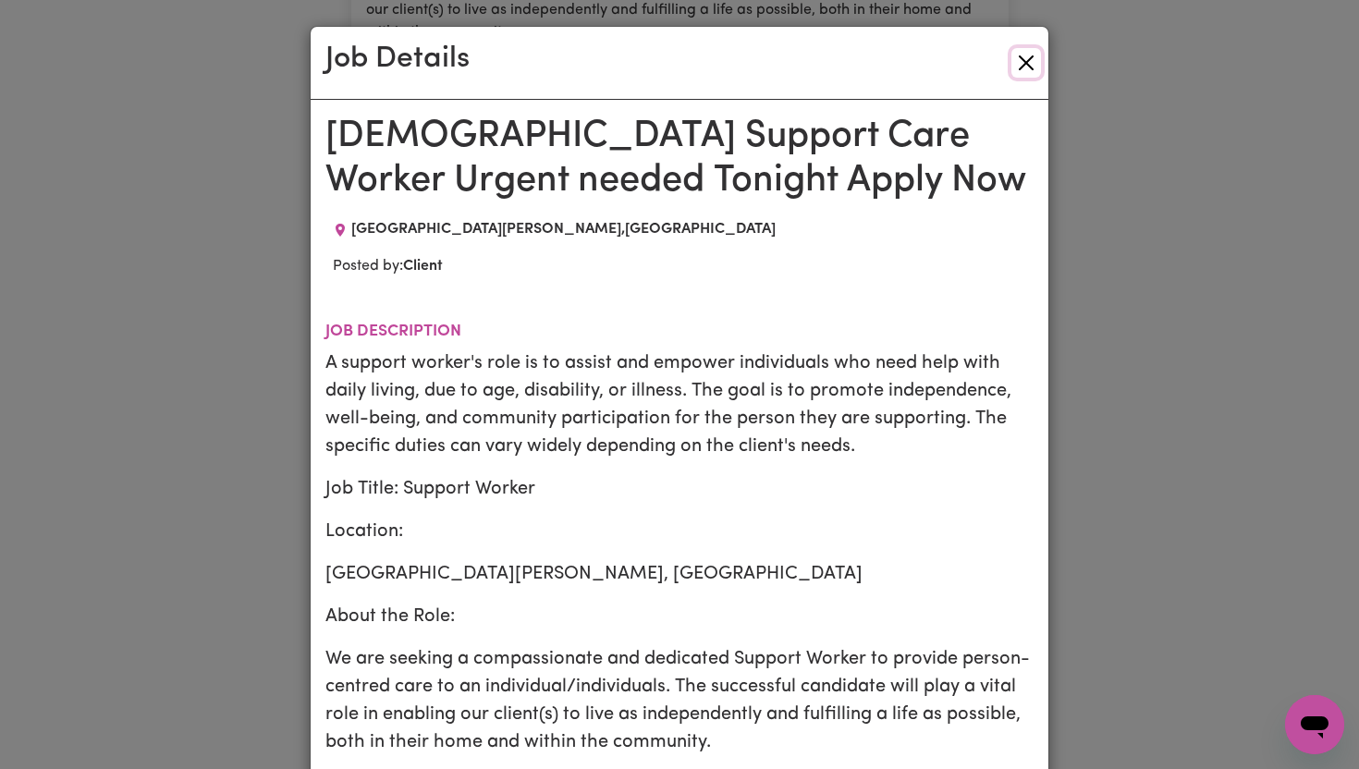
click at [1026, 67] on button "Close" at bounding box center [1027, 63] width 30 height 30
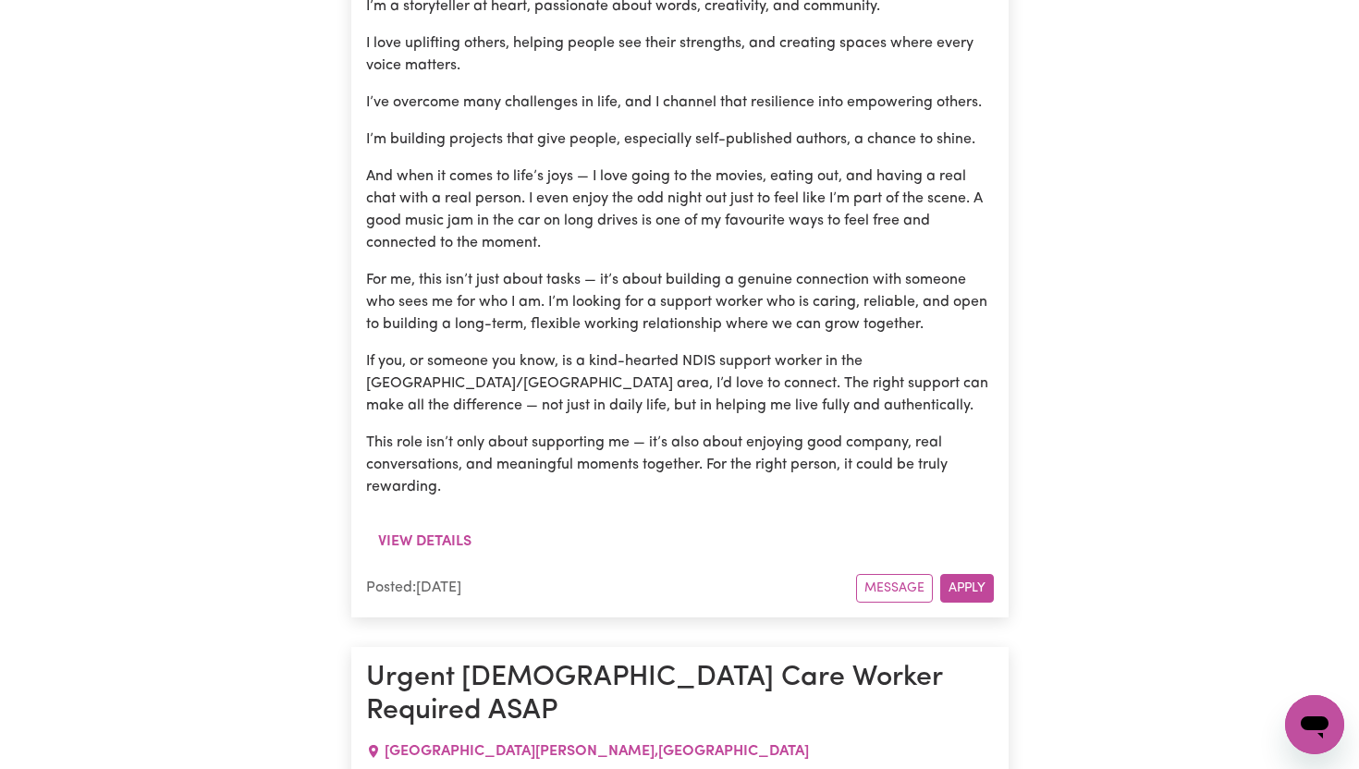
scroll to position [2523, 0]
click at [421, 538] on button "View details" at bounding box center [424, 540] width 117 height 35
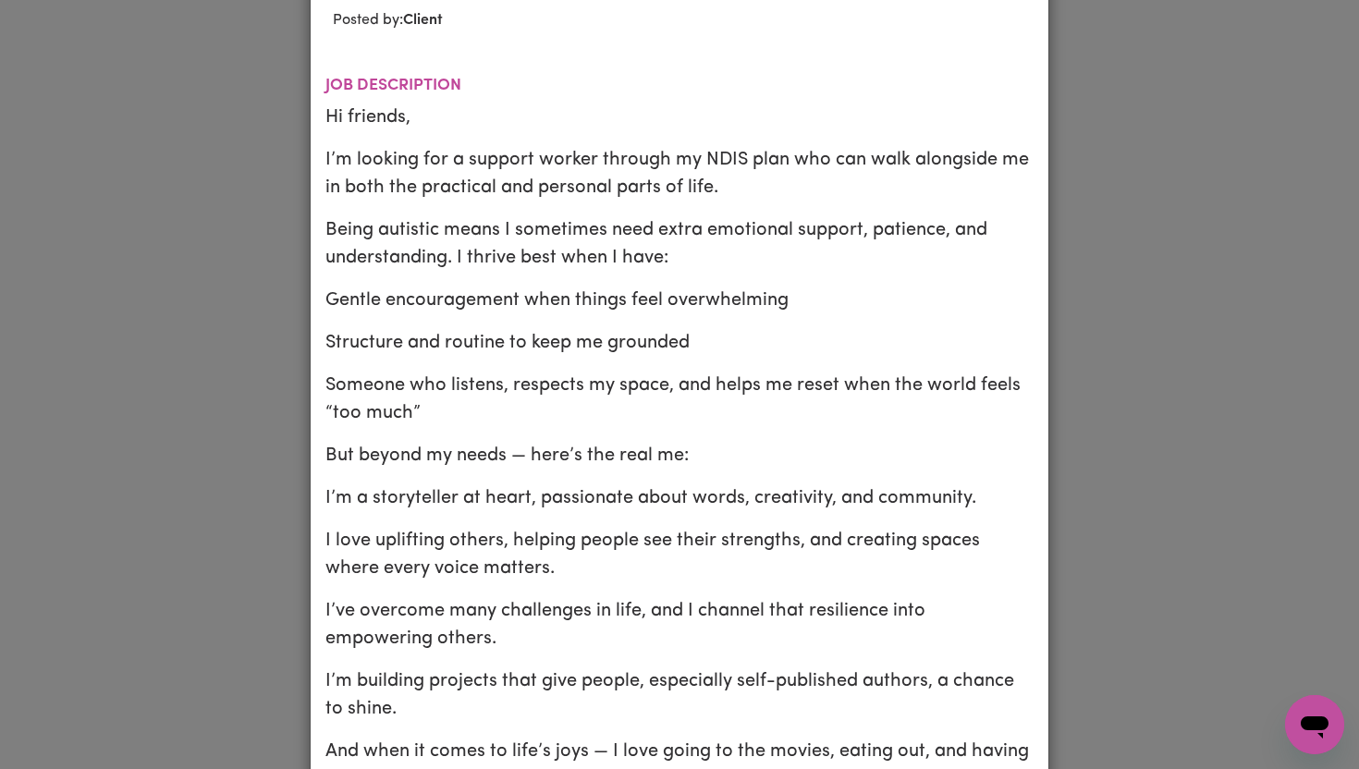
scroll to position [0, 0]
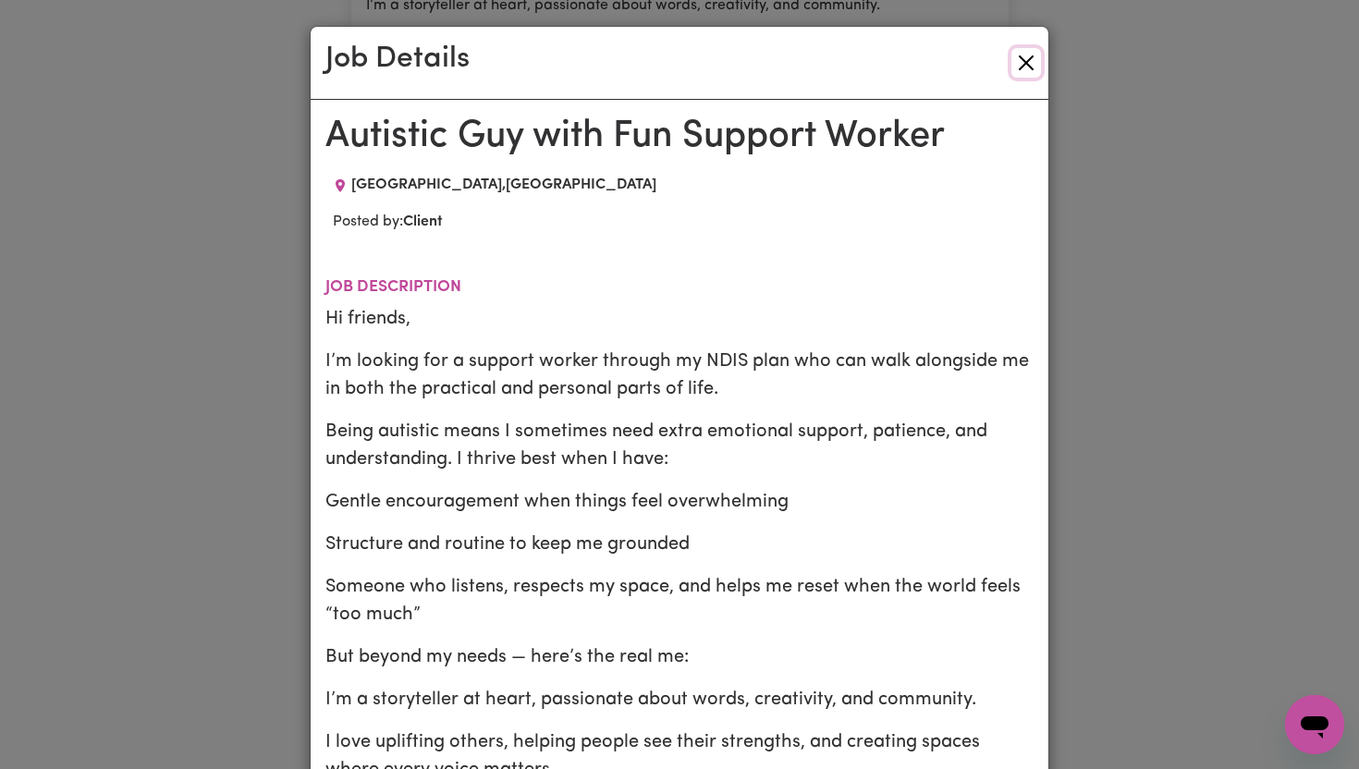
click at [1025, 58] on button "Close" at bounding box center [1027, 63] width 30 height 30
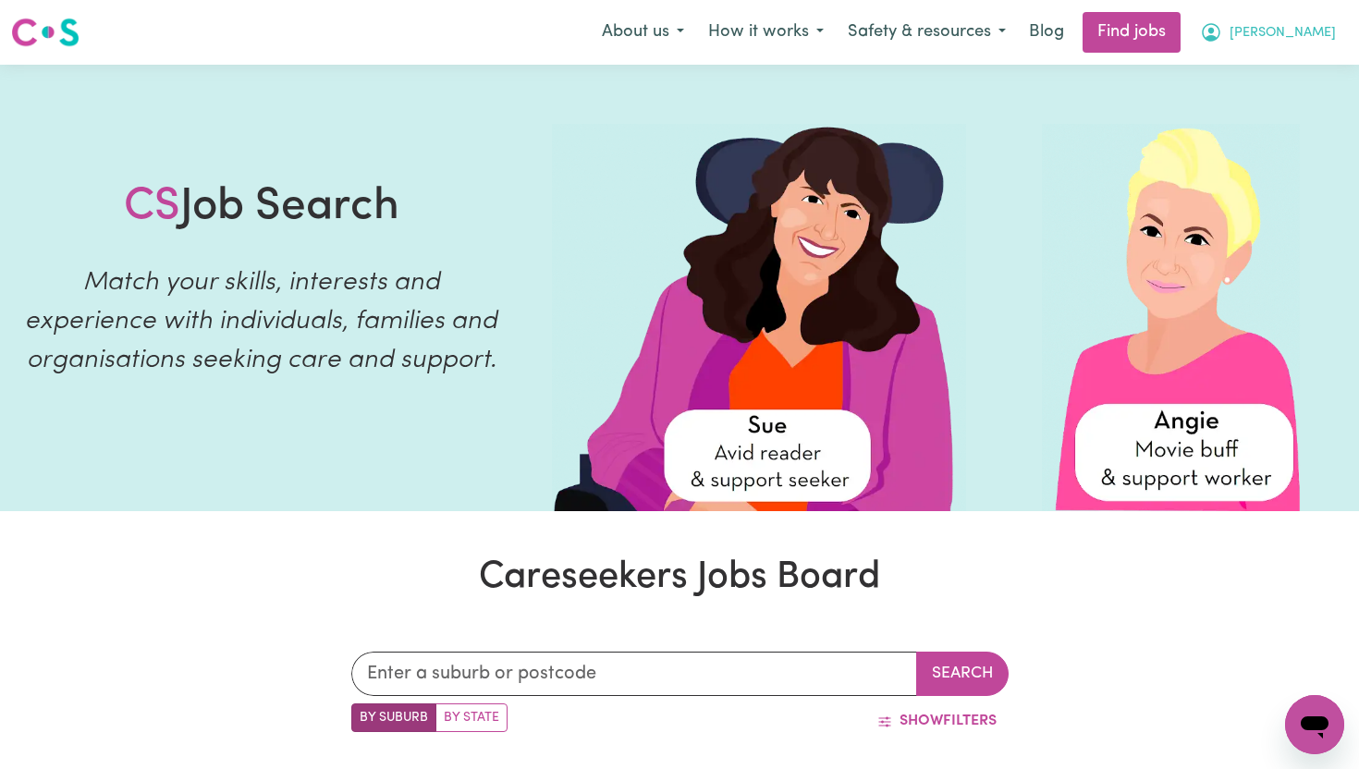
click at [1308, 38] on button "[PERSON_NAME]" at bounding box center [1268, 32] width 160 height 39
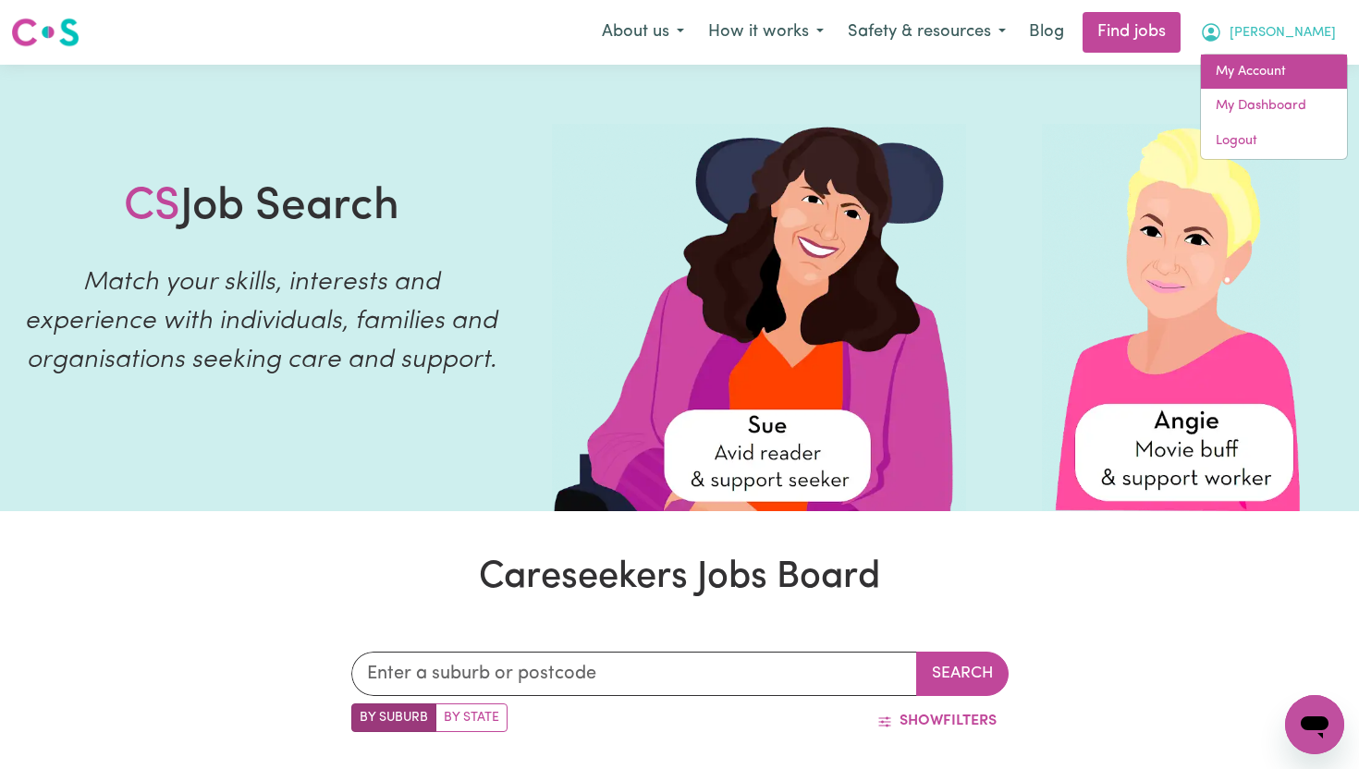
click at [1293, 71] on link "My Account" at bounding box center [1274, 72] width 146 height 35
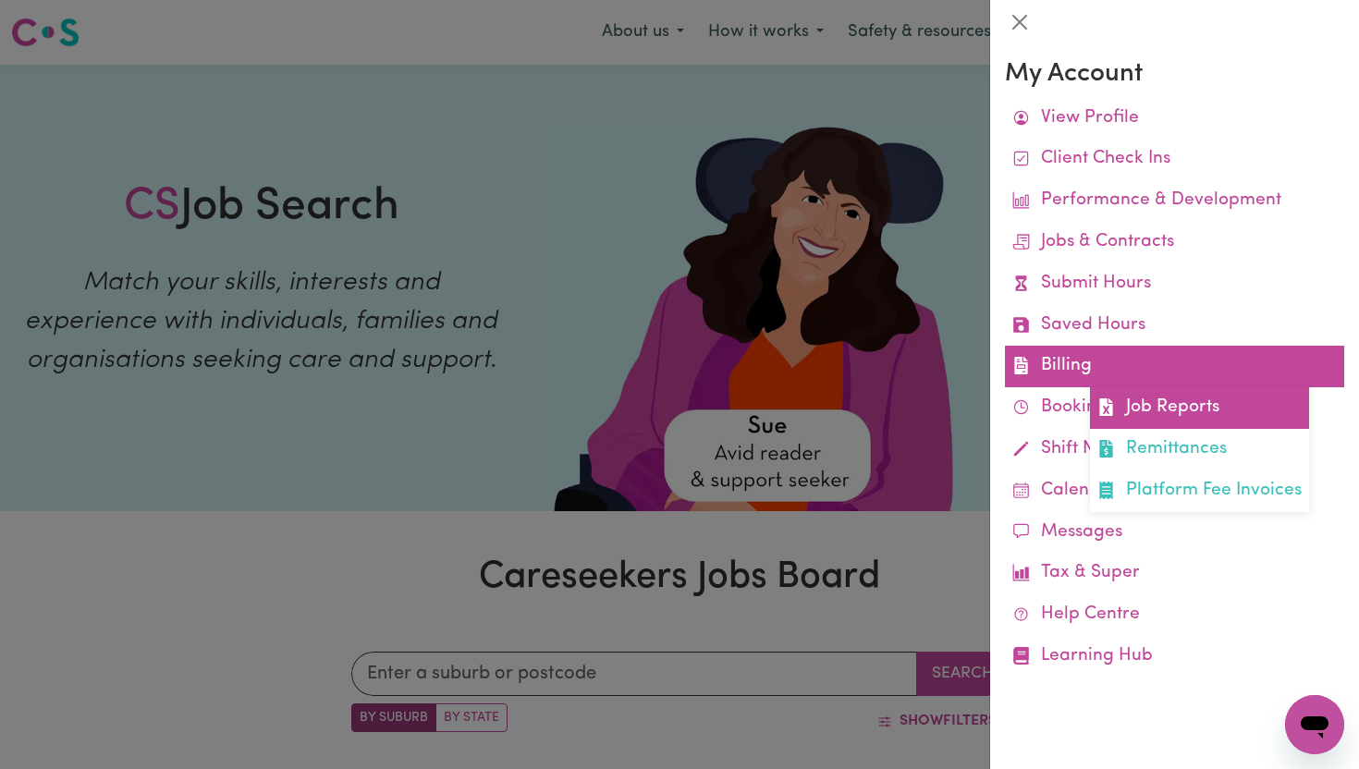
click at [1159, 406] on link "Job Reports" at bounding box center [1199, 408] width 219 height 42
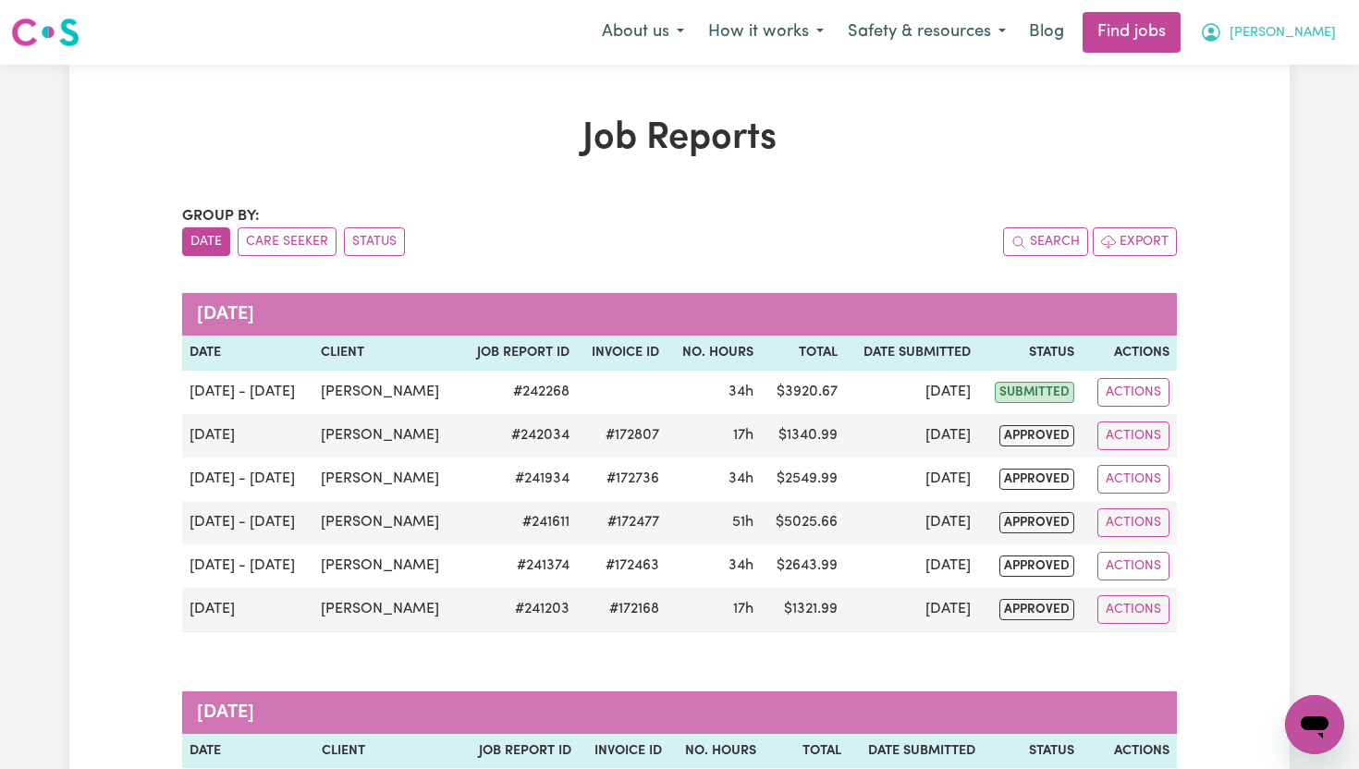
click at [1324, 31] on span "[PERSON_NAME]" at bounding box center [1283, 33] width 106 height 20
click at [1286, 101] on link "My Dashboard" at bounding box center [1274, 106] width 146 height 35
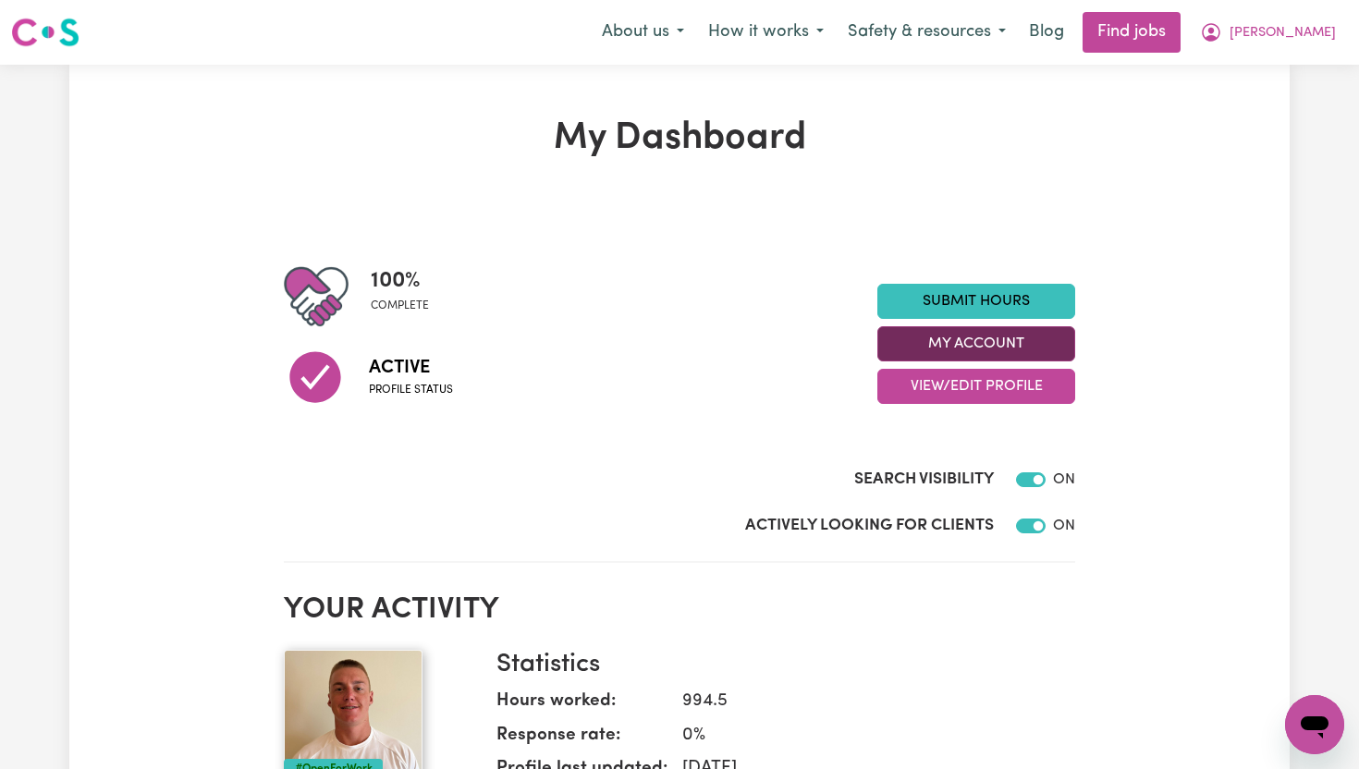
click at [1053, 343] on button "My Account" at bounding box center [976, 343] width 198 height 35
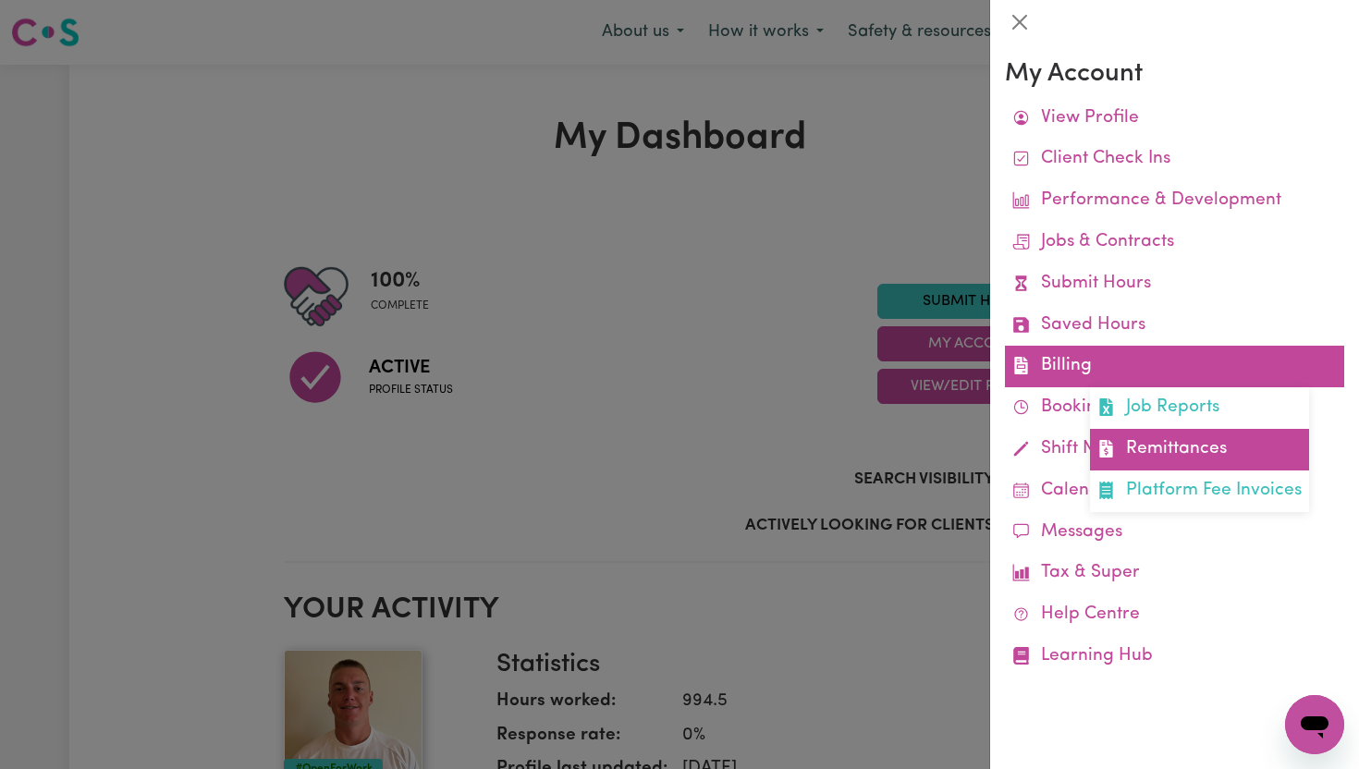
click at [1157, 444] on link "Remittances" at bounding box center [1199, 450] width 219 height 42
